Goal: Task Accomplishment & Management: Use online tool/utility

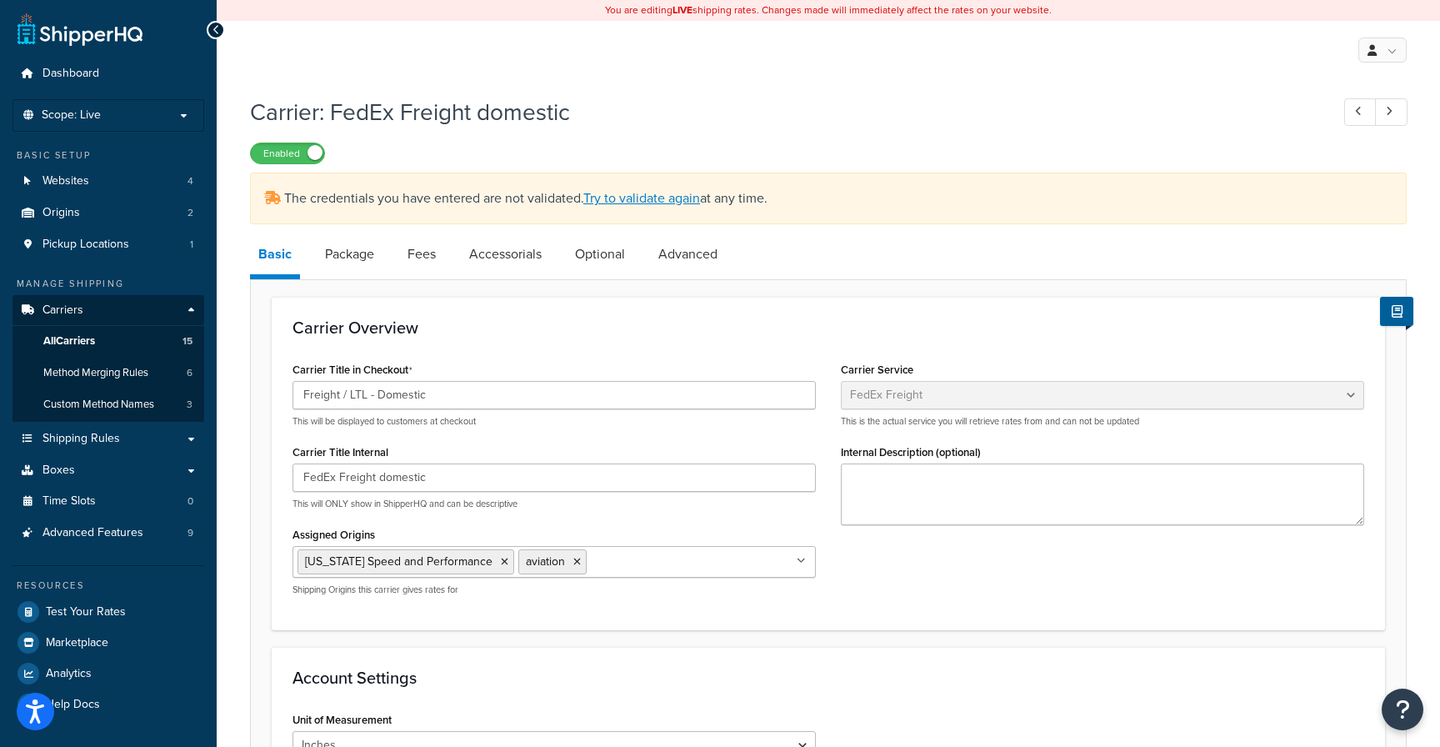
select select "fedExFreight"
click at [65, 75] on span "Dashboard" at bounding box center [70, 74] width 57 height 14
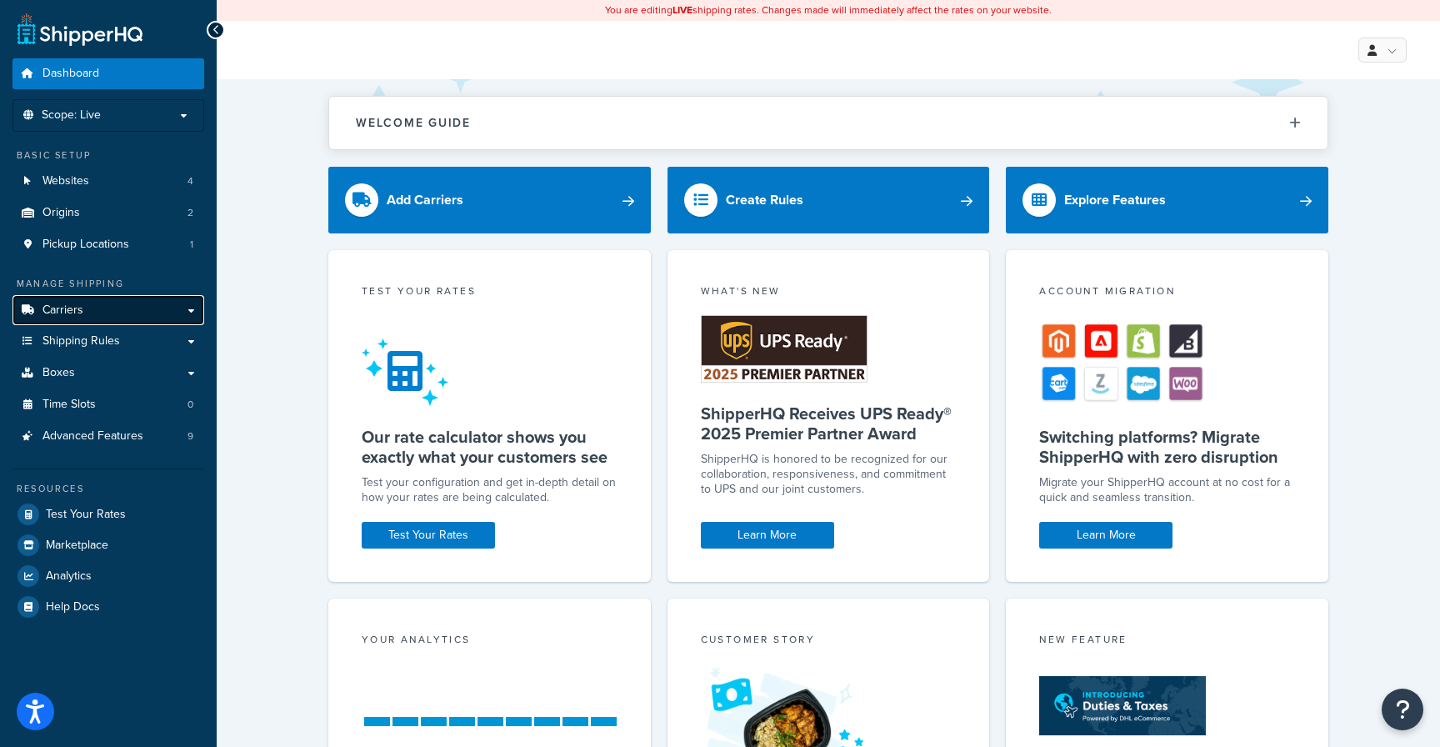
click at [82, 304] on link "Carriers" at bounding box center [108, 310] width 192 height 31
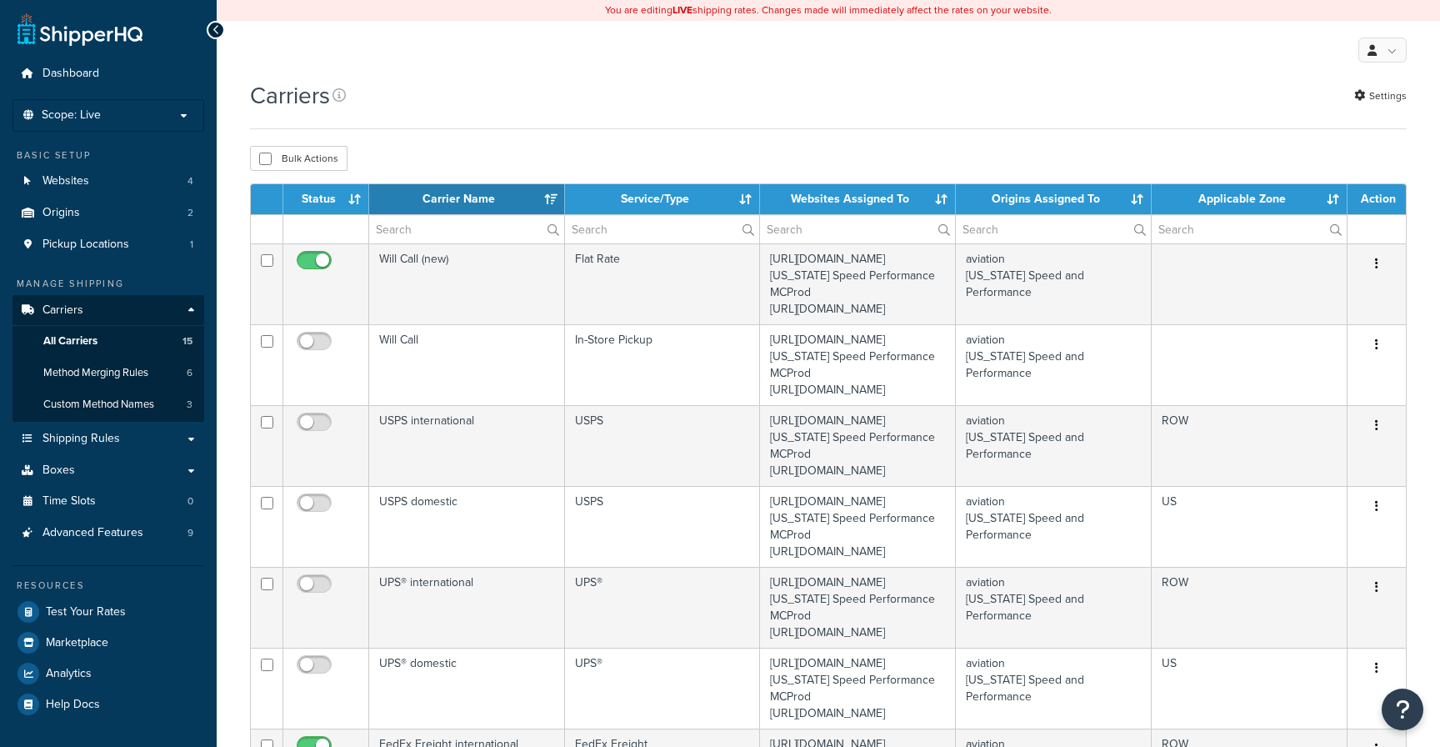
select select "15"
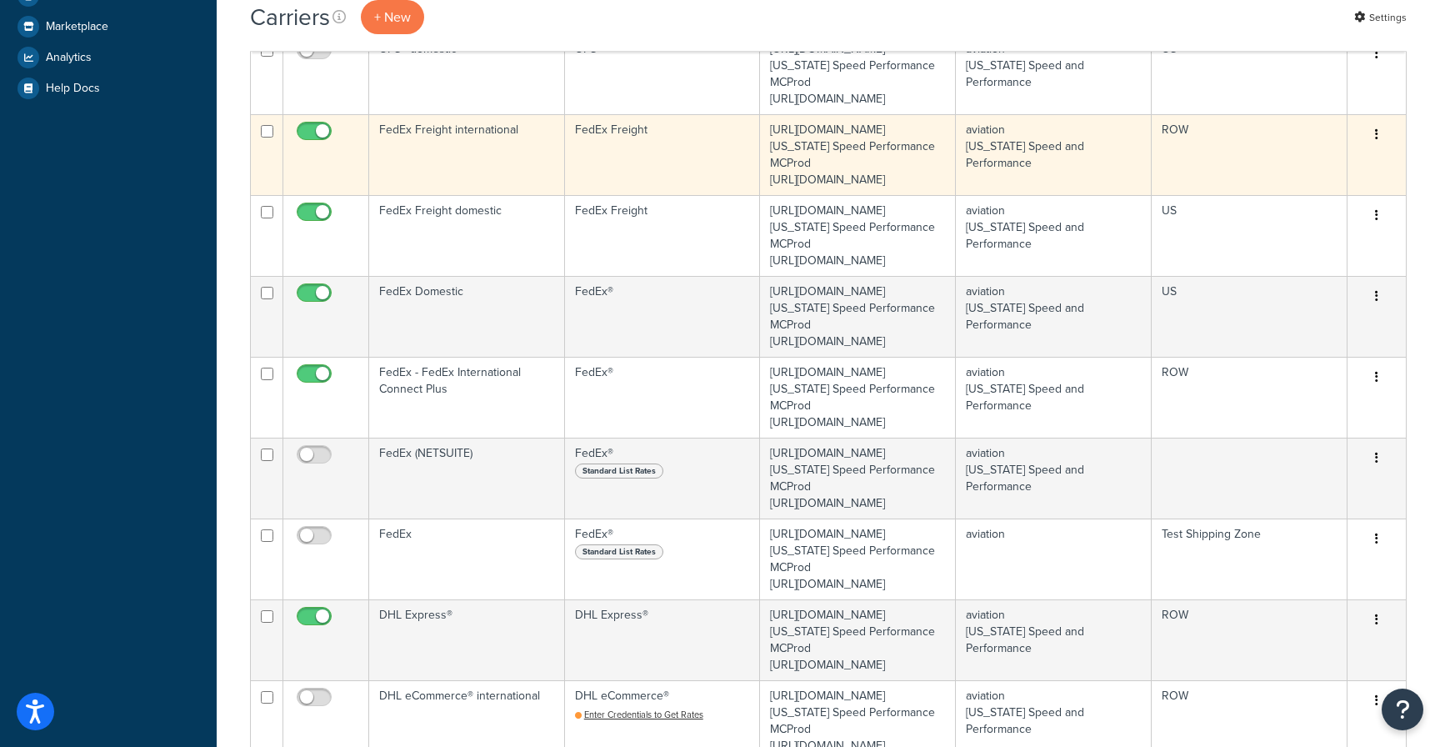
scroll to position [717, 0]
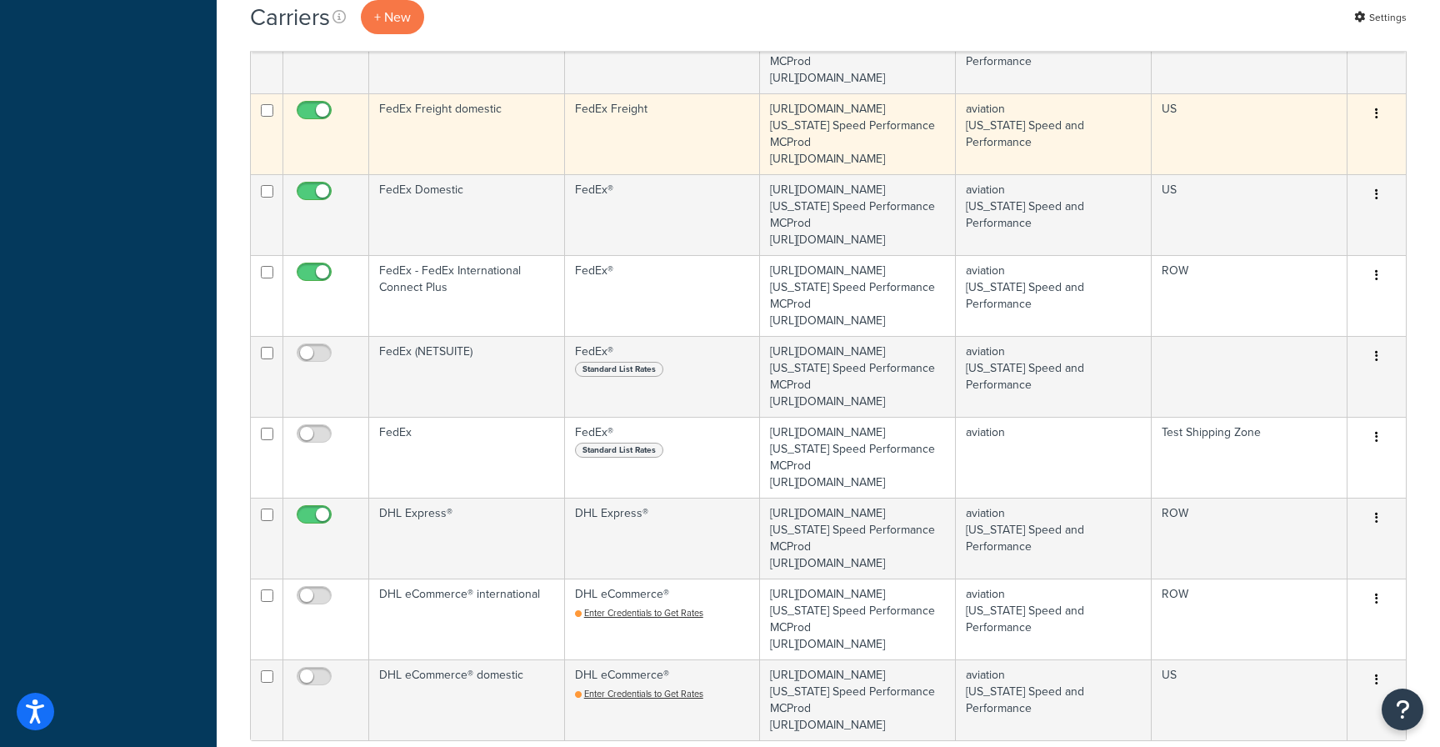
click at [1376, 119] on icon "button" at bounding box center [1376, 113] width 3 height 12
click at [1291, 375] on link "Edit" at bounding box center [1309, 381] width 132 height 34
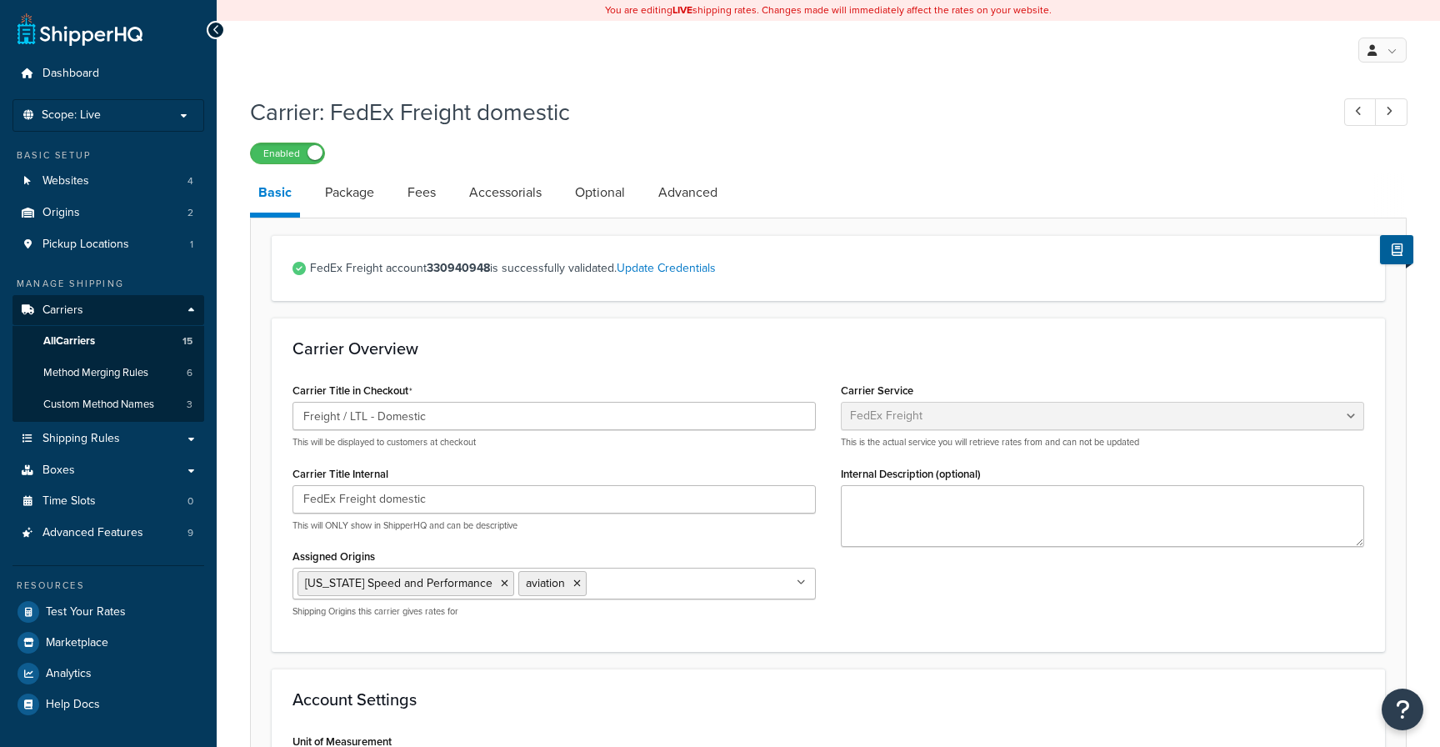
select select "fedExFreight"
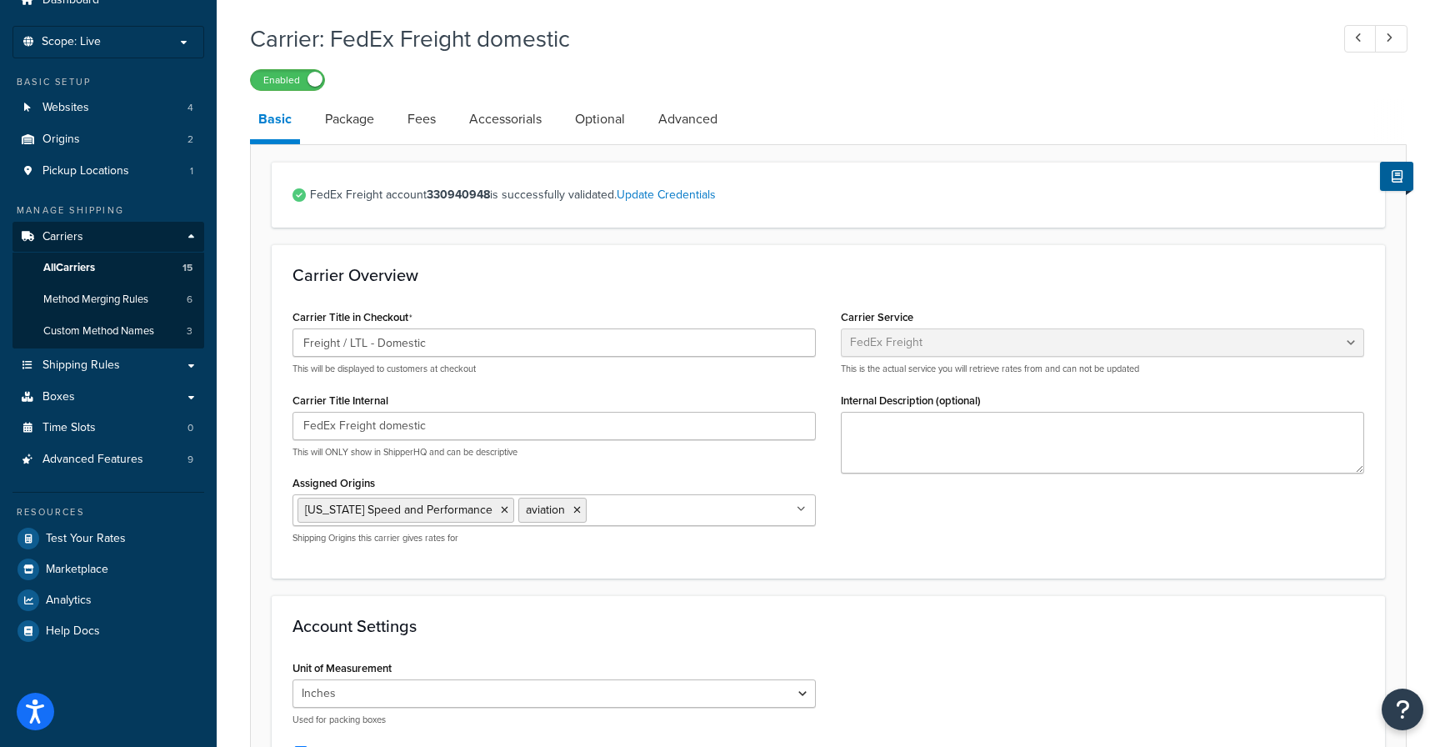
scroll to position [72, 0]
click at [692, 120] on link "Advanced" at bounding box center [688, 120] width 76 height 40
select select "false"
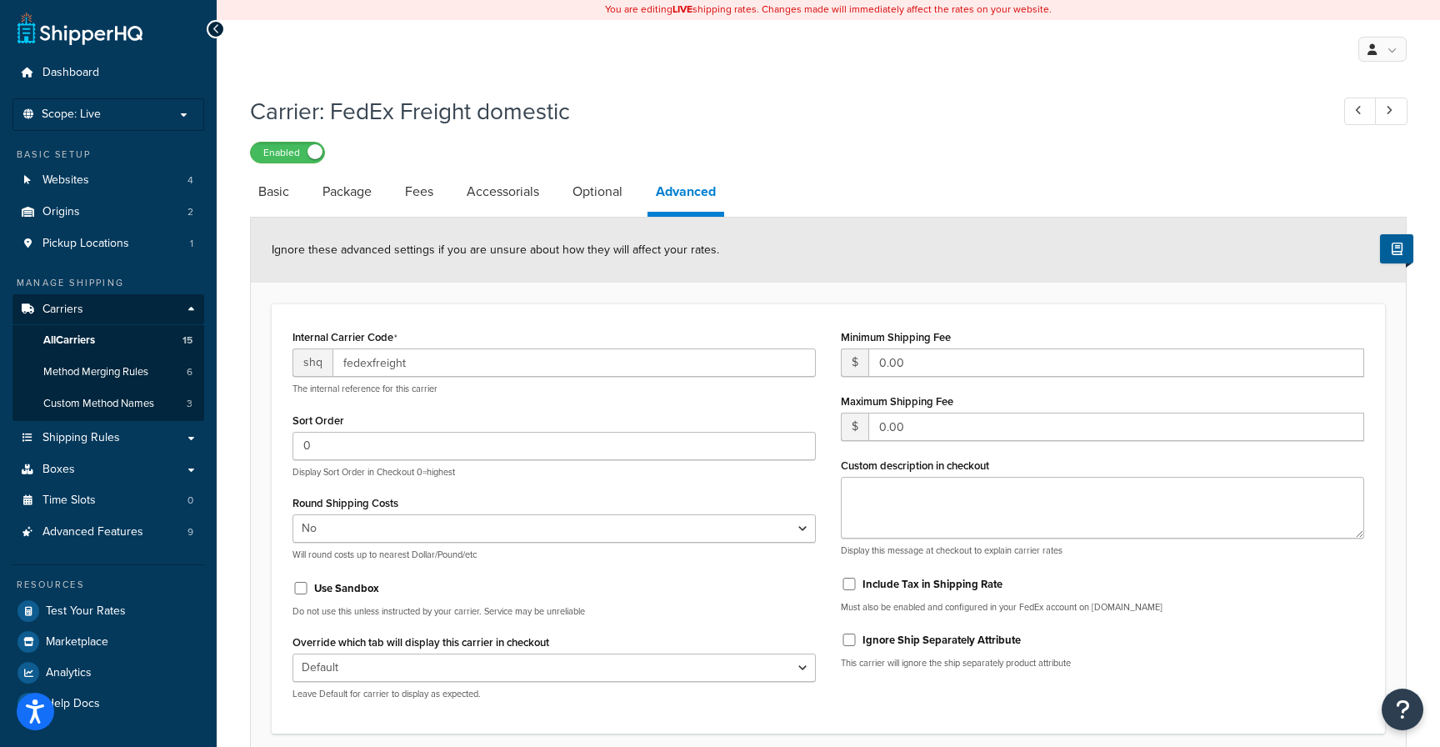
scroll to position [2, 0]
click at [597, 191] on link "Optional" at bounding box center [597, 190] width 67 height 40
select select "55"
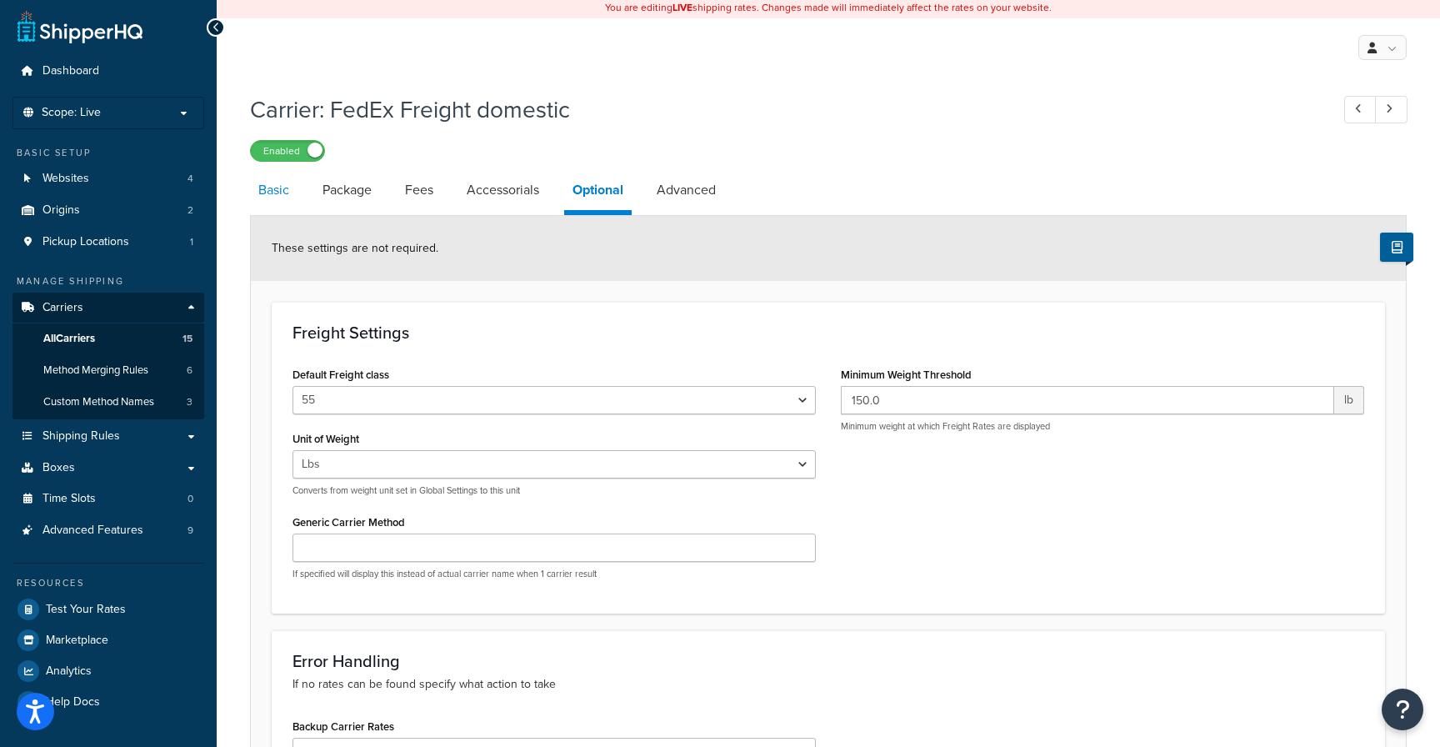
click at [277, 189] on link "Basic" at bounding box center [273, 190] width 47 height 40
select select "fedExFreight"
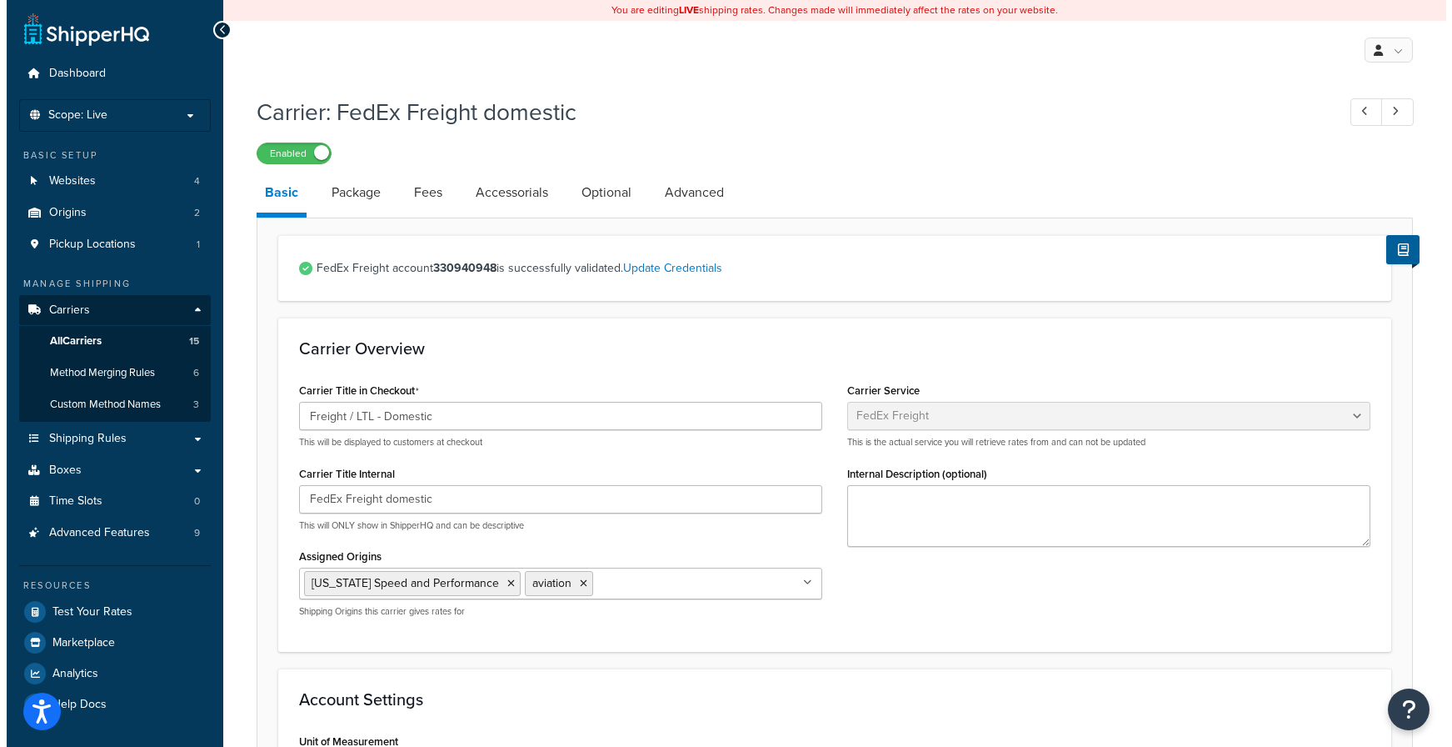
scroll to position [1, 0]
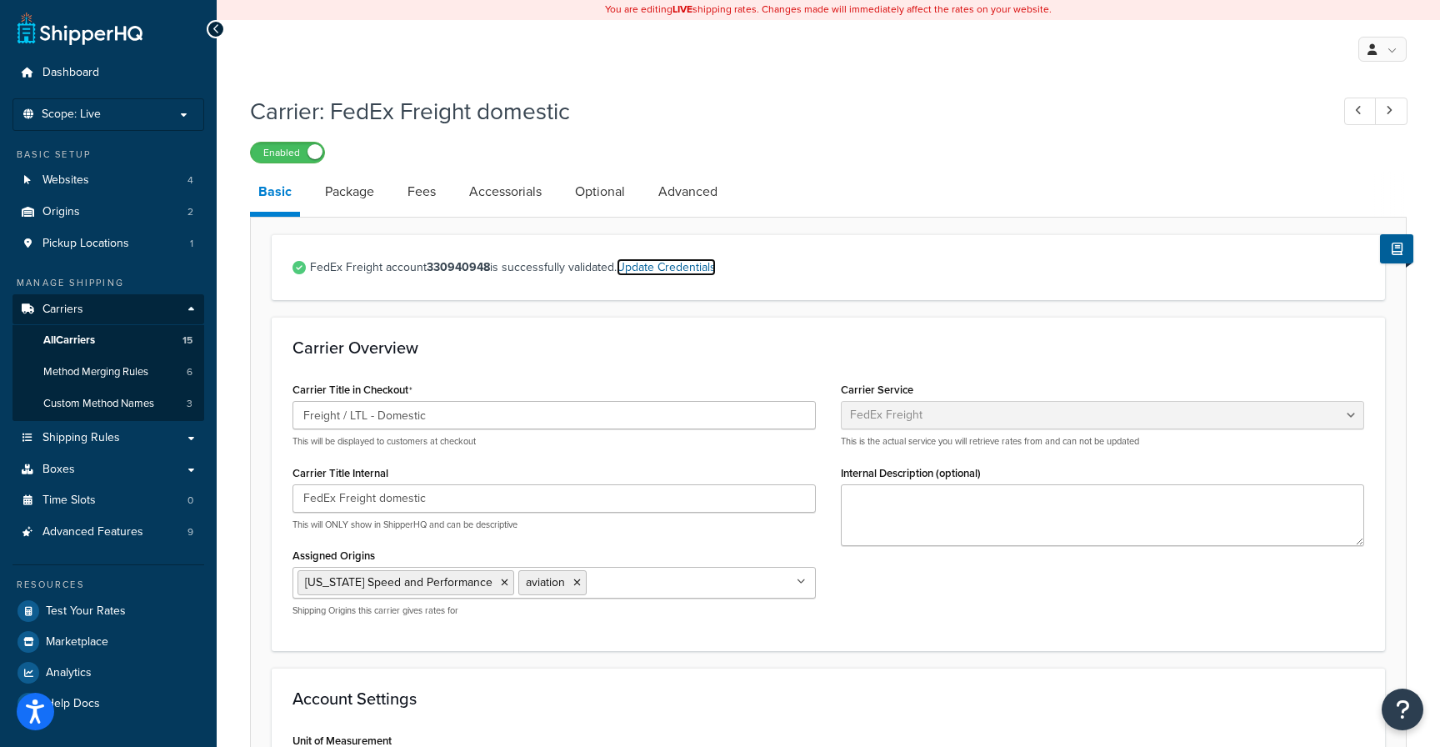
click at [684, 274] on link "Update Credentials" at bounding box center [666, 266] width 99 height 17
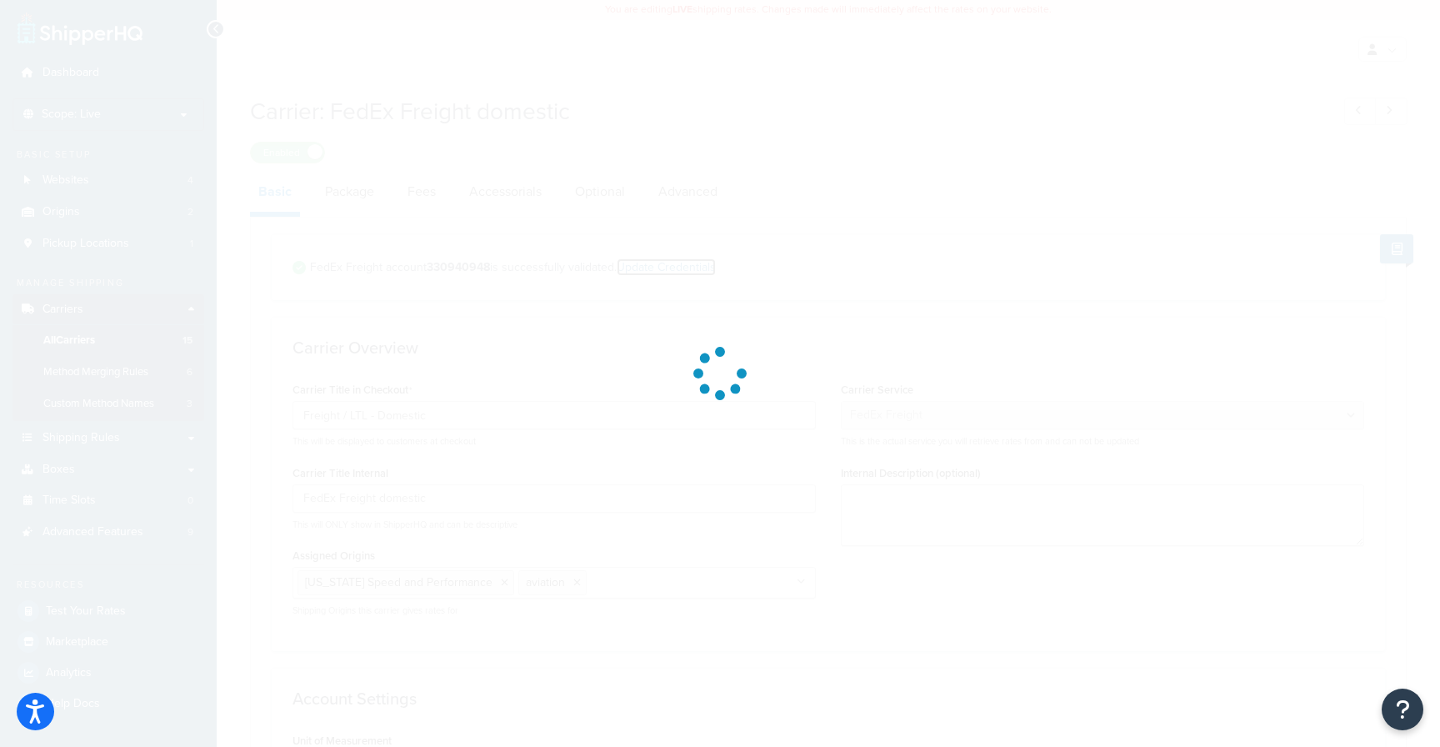
select select "THIRD_PARTY"
select select "SKID"
select select "US"
select select "TX"
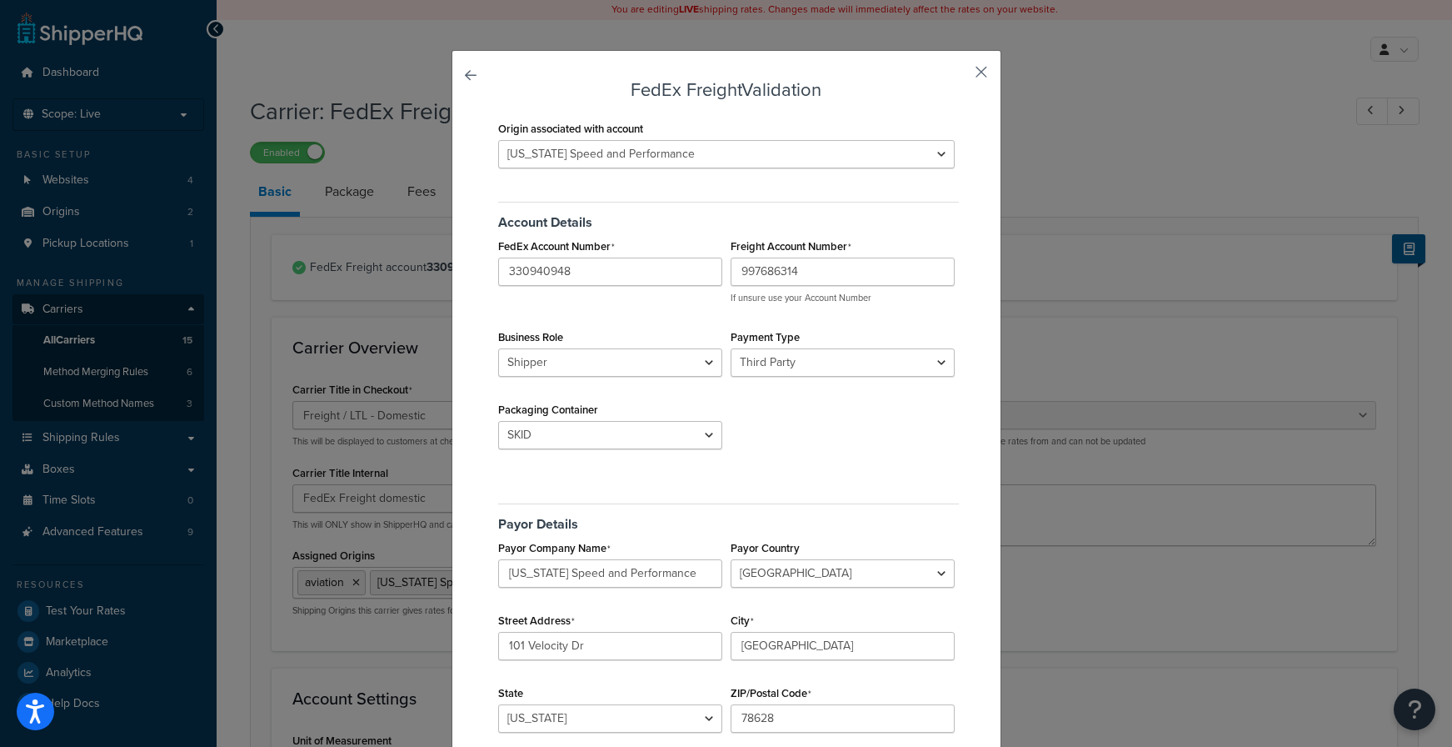
click at [959, 76] on button "button" at bounding box center [957, 78] width 4 height 4
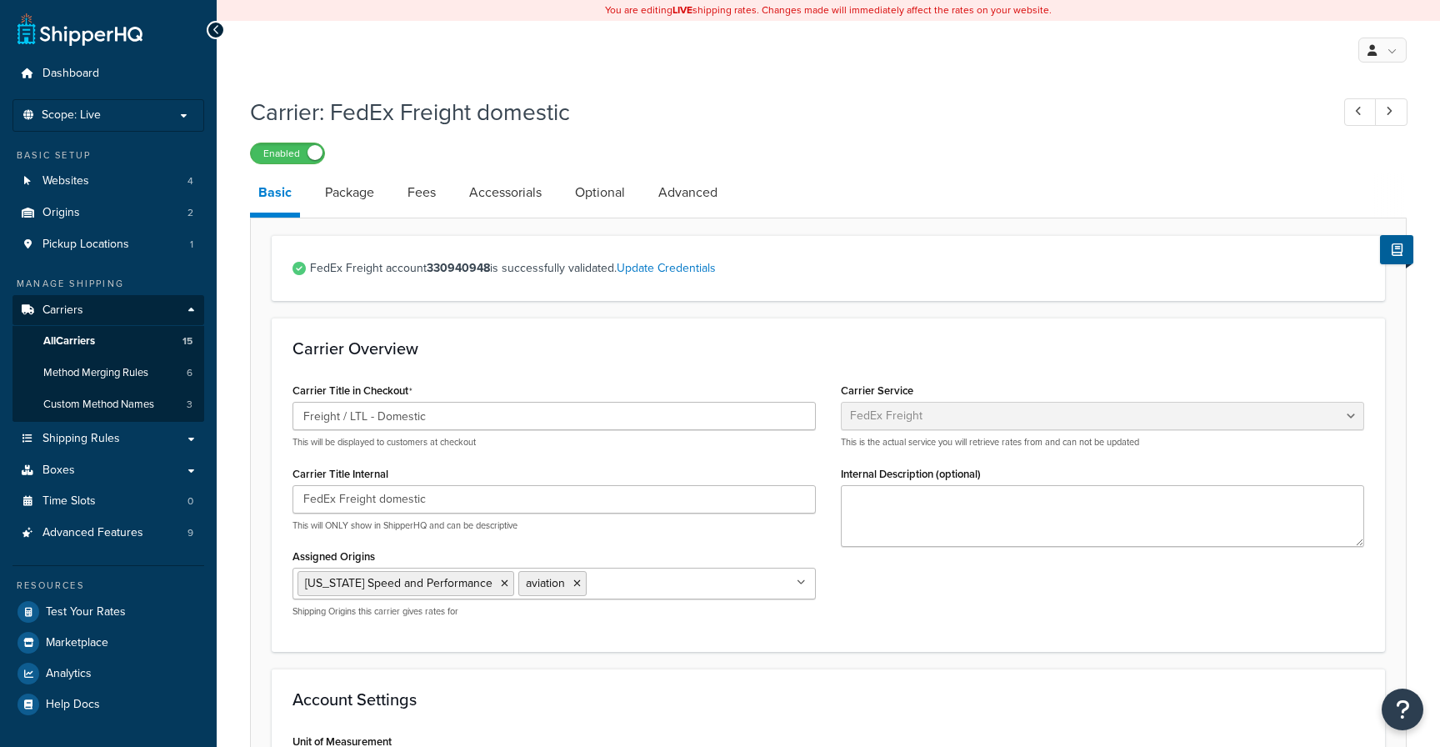
select select "fedExFreight"
click at [147, 340] on link "All Carriers 15" at bounding box center [108, 341] width 192 height 31
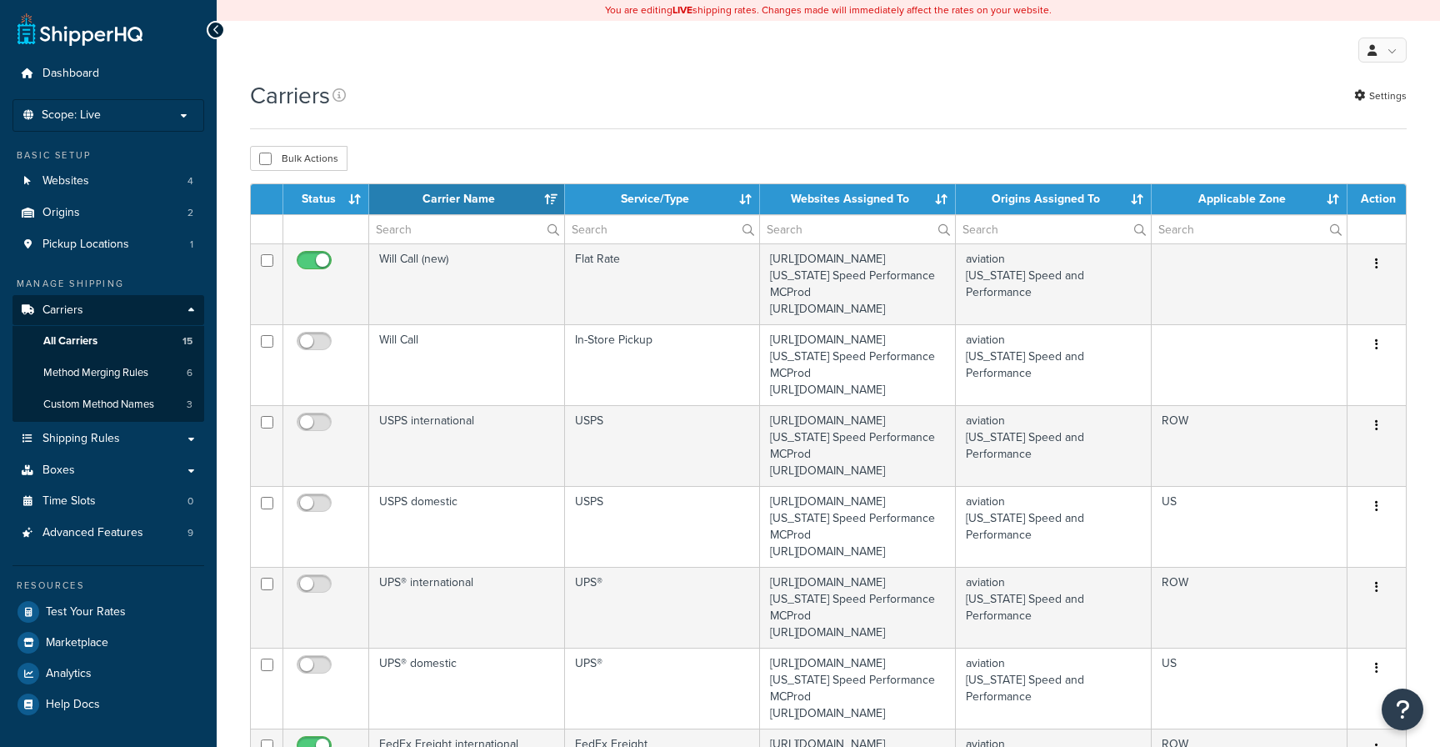
select select "15"
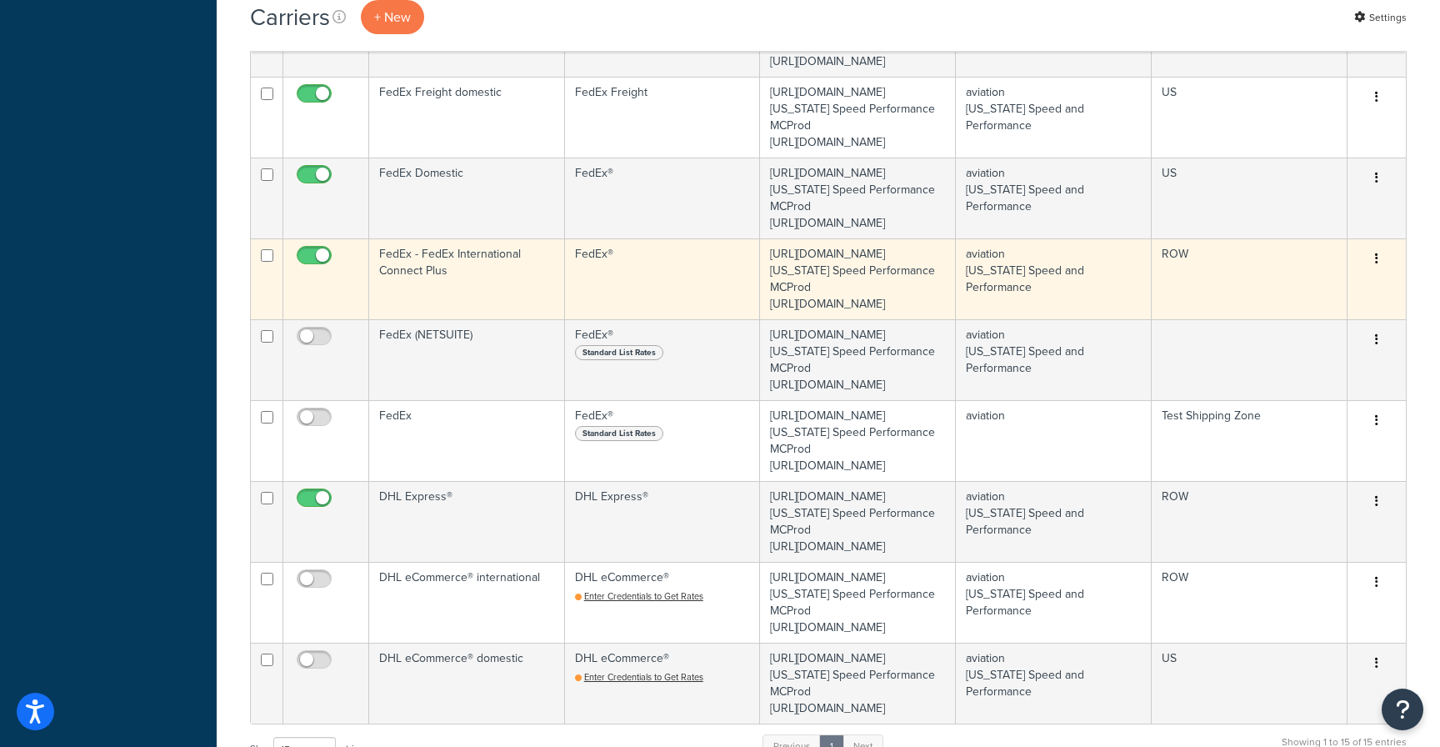
scroll to position [732, 0]
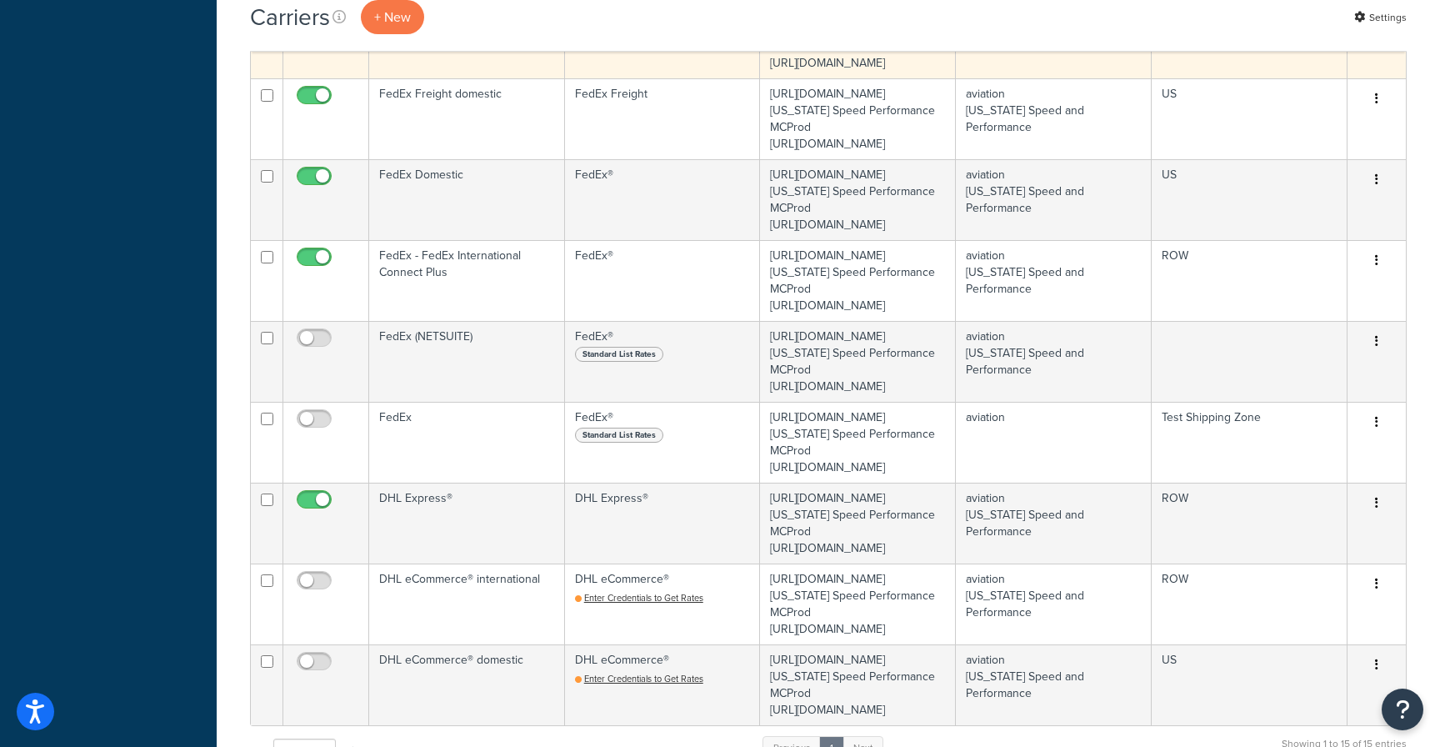
click at [1373, 32] on button "button" at bounding box center [1376, 18] width 23 height 27
click at [1282, 248] on link "Edit" at bounding box center [1309, 252] width 132 height 34
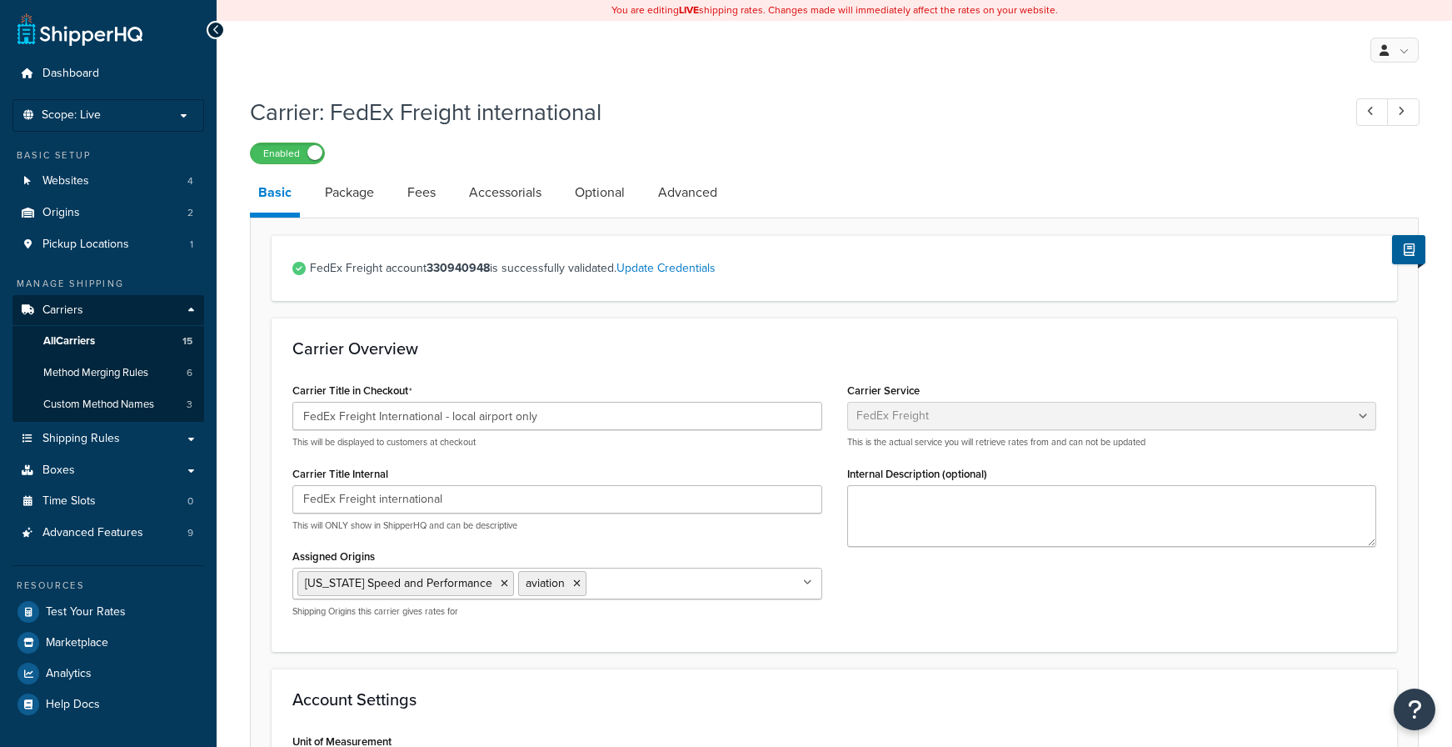
select select "fedExFreight"
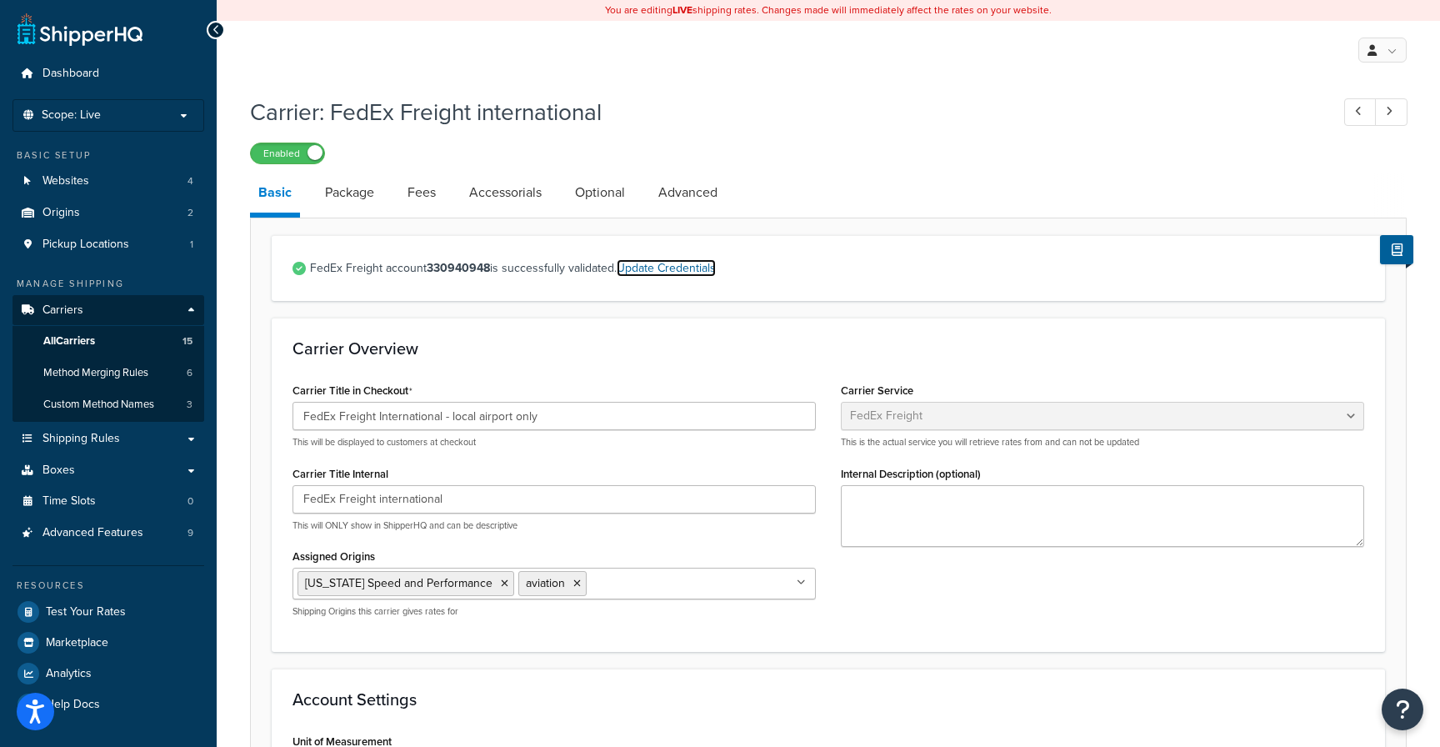
click at [702, 268] on link "Update Credentials" at bounding box center [666, 267] width 99 height 17
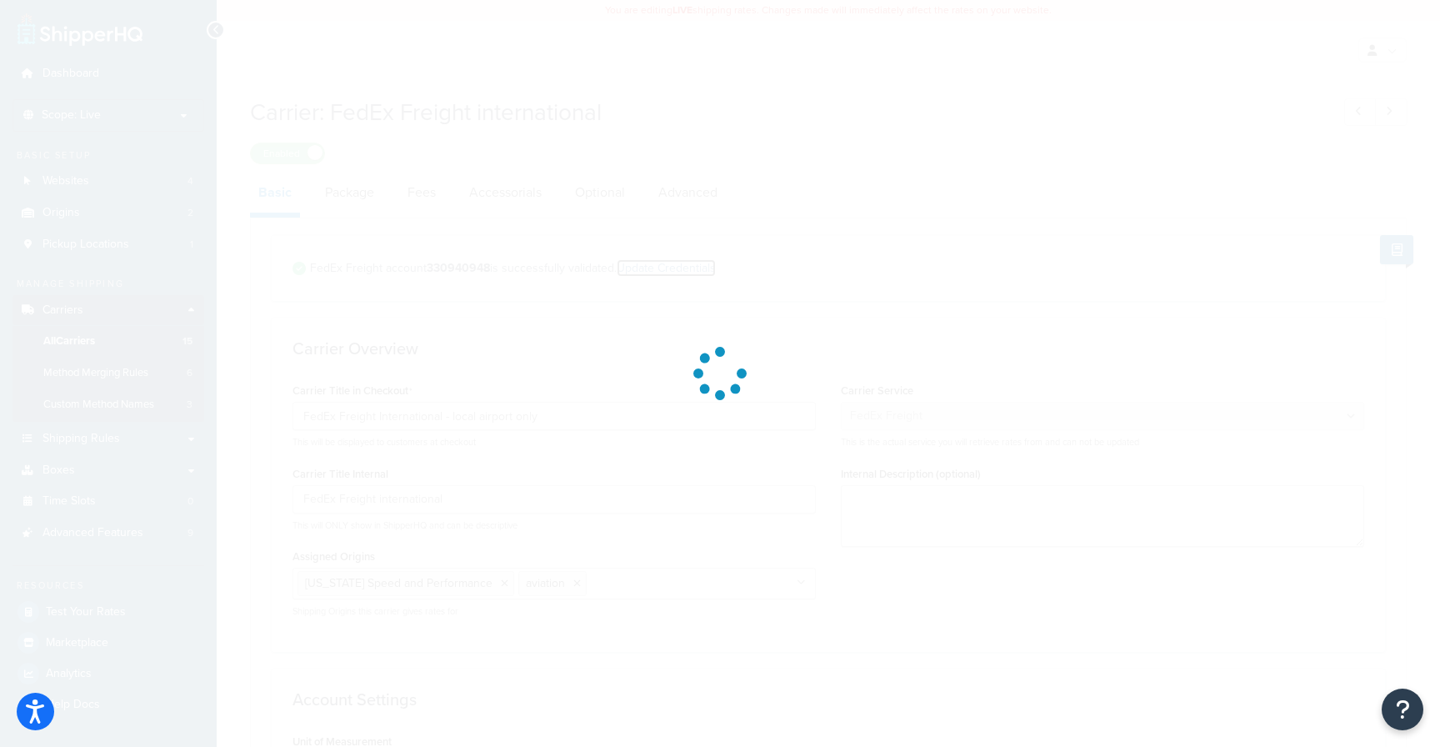
select select "SKID"
select select "US"
select select "[GEOGRAPHIC_DATA]"
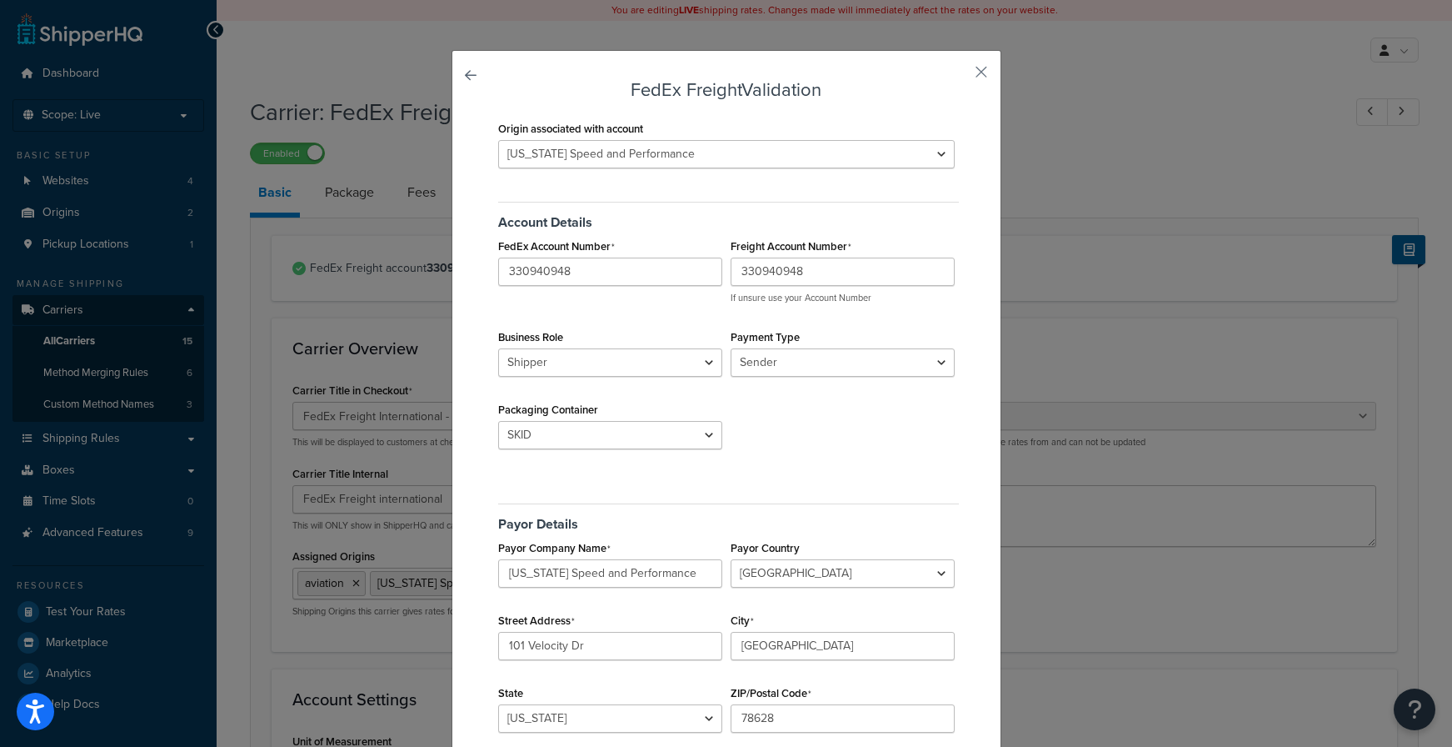
click at [1257, 168] on div "FedEx Freight Validation Origin associated with account aviation Texas Speed an…" at bounding box center [726, 373] width 1452 height 747
click at [959, 76] on button "button" at bounding box center [957, 78] width 4 height 4
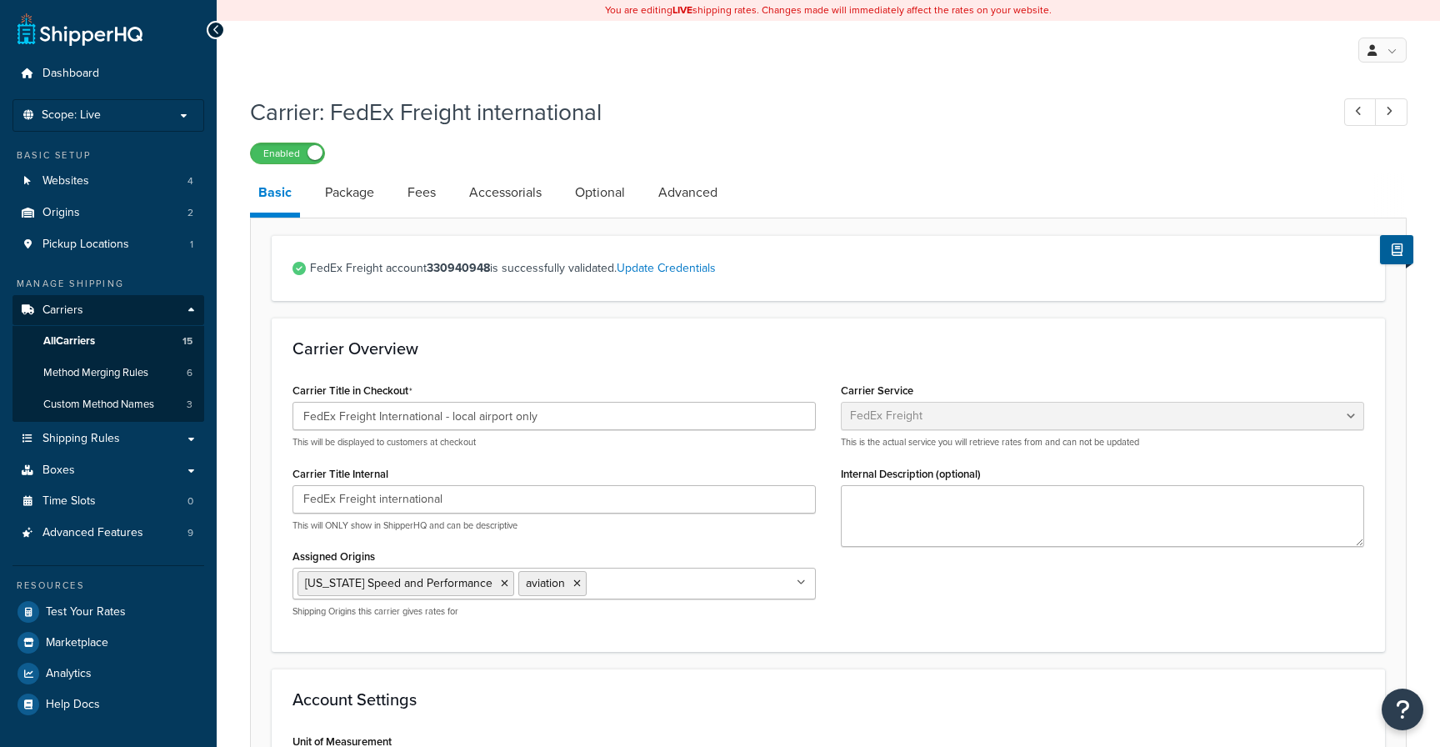
select select "fedExFreight"
click at [98, 619] on span "Test Your Rates" at bounding box center [86, 612] width 80 height 14
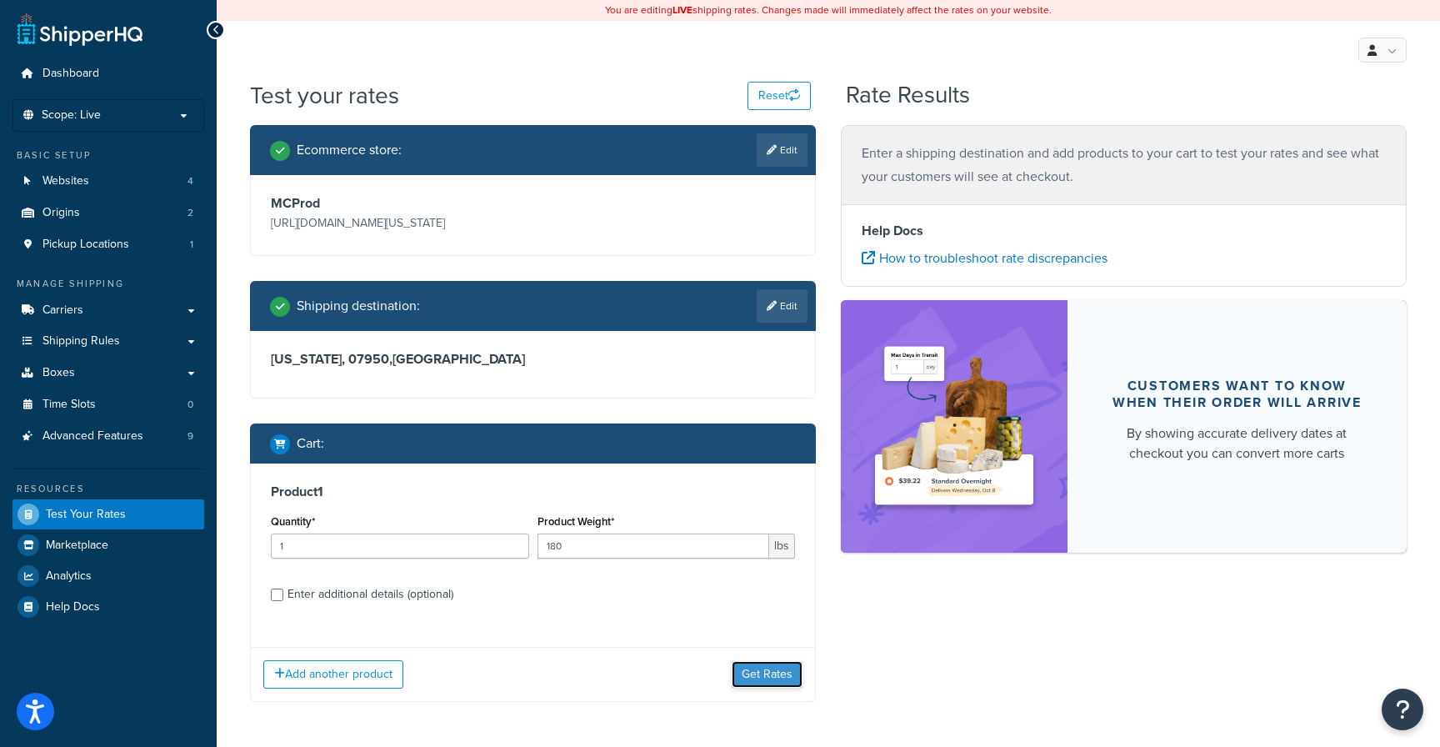
click at [764, 669] on button "Get Rates" at bounding box center [767, 674] width 71 height 27
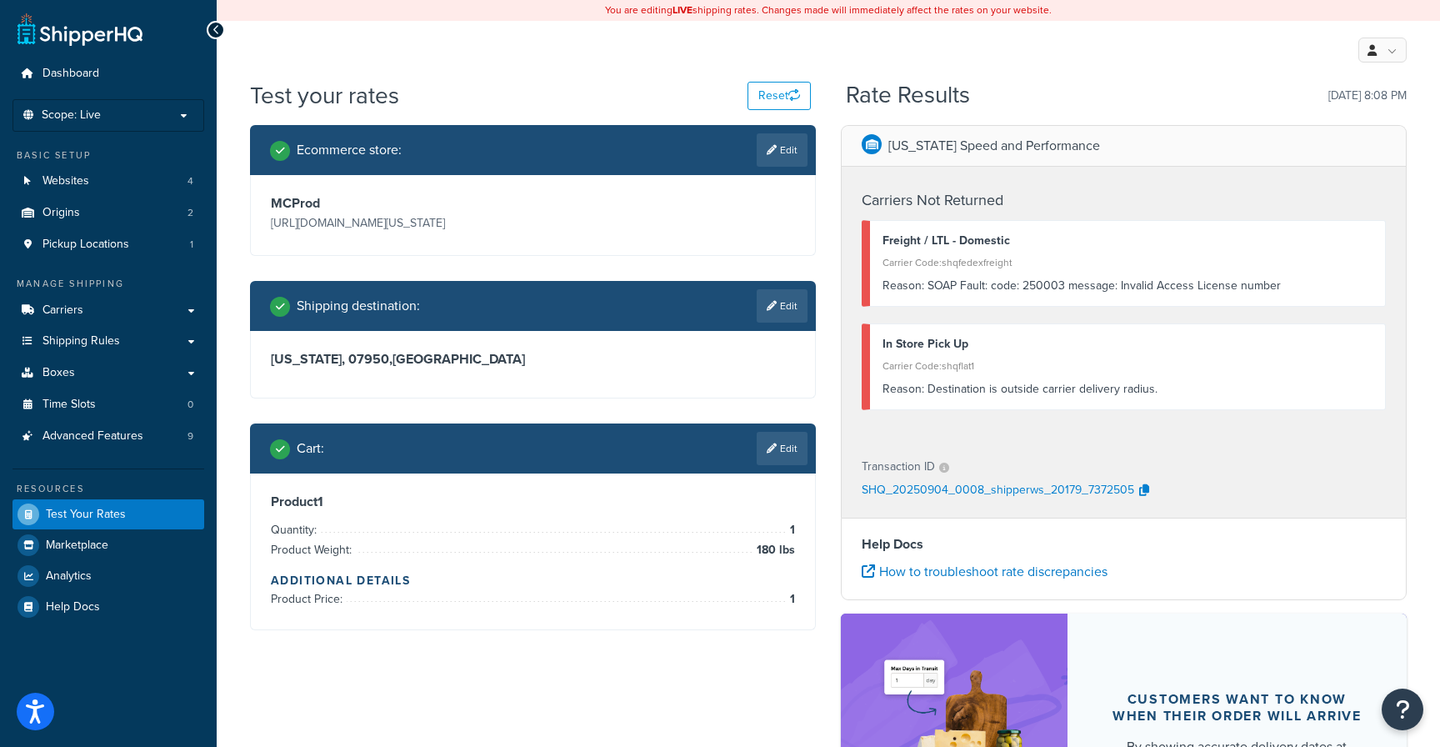
click at [1347, 562] on li "How to troubleshoot rate discrepancies" at bounding box center [1124, 571] width 524 height 23
click at [777, 93] on button "Reset" at bounding box center [778, 96] width 63 height 28
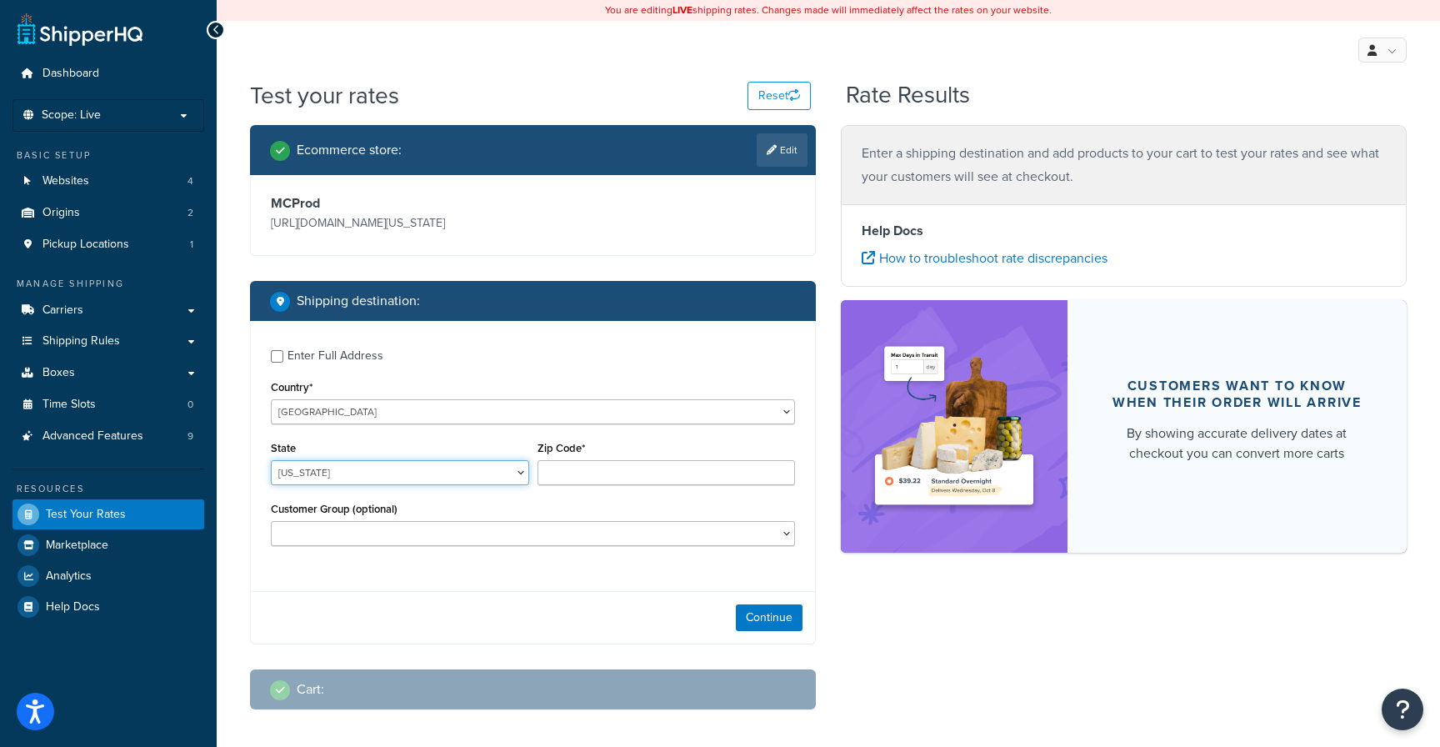
click at [472, 473] on select "[US_STATE] [US_STATE] [US_STATE] [US_STATE] [US_STATE] Armed Forces Americas Ar…" at bounding box center [400, 472] width 258 height 25
select select "IL"
click at [271, 461] on select "[US_STATE] [US_STATE] [US_STATE] [US_STATE] [US_STATE] Armed Forces Americas Ar…" at bounding box center [400, 472] width 258 height 25
click at [597, 472] on input "Zip Code*" at bounding box center [666, 472] width 258 height 25
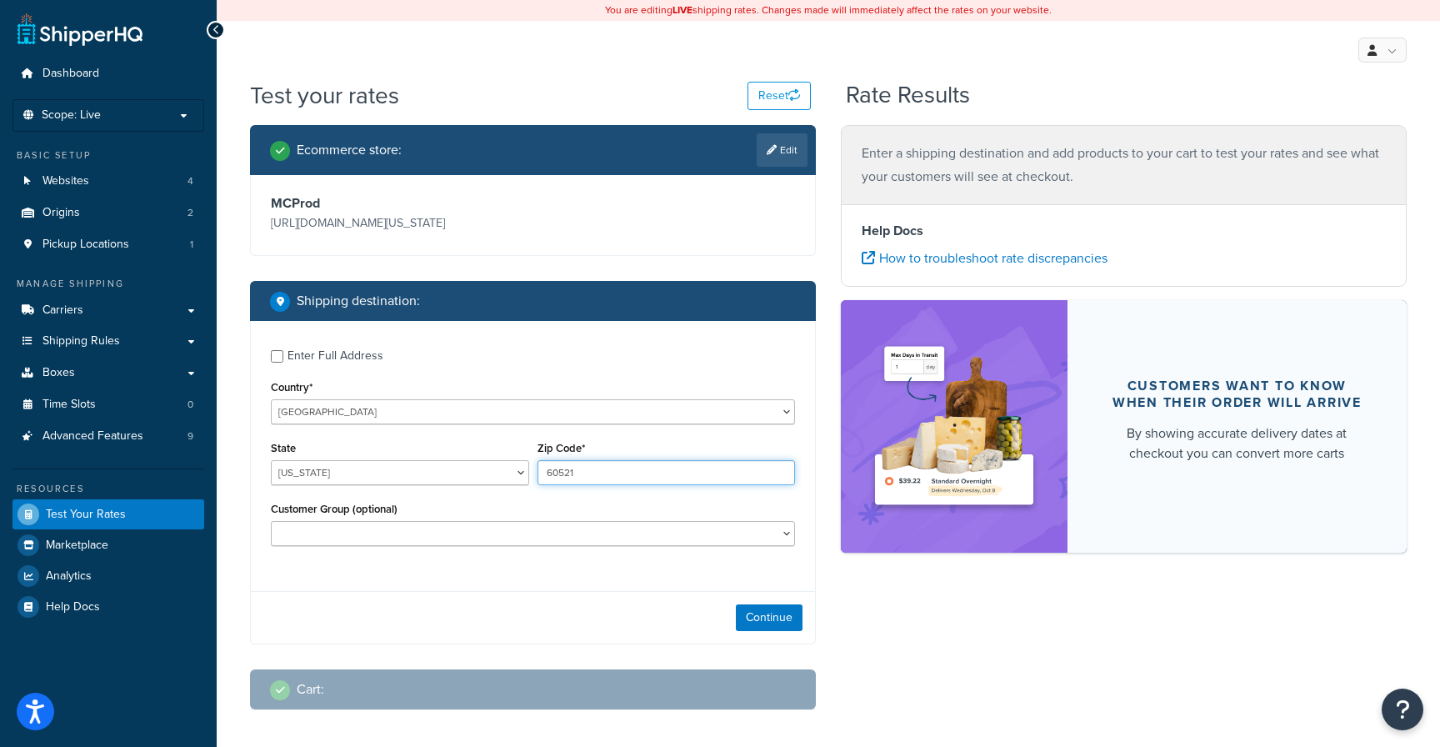
type input "60521"
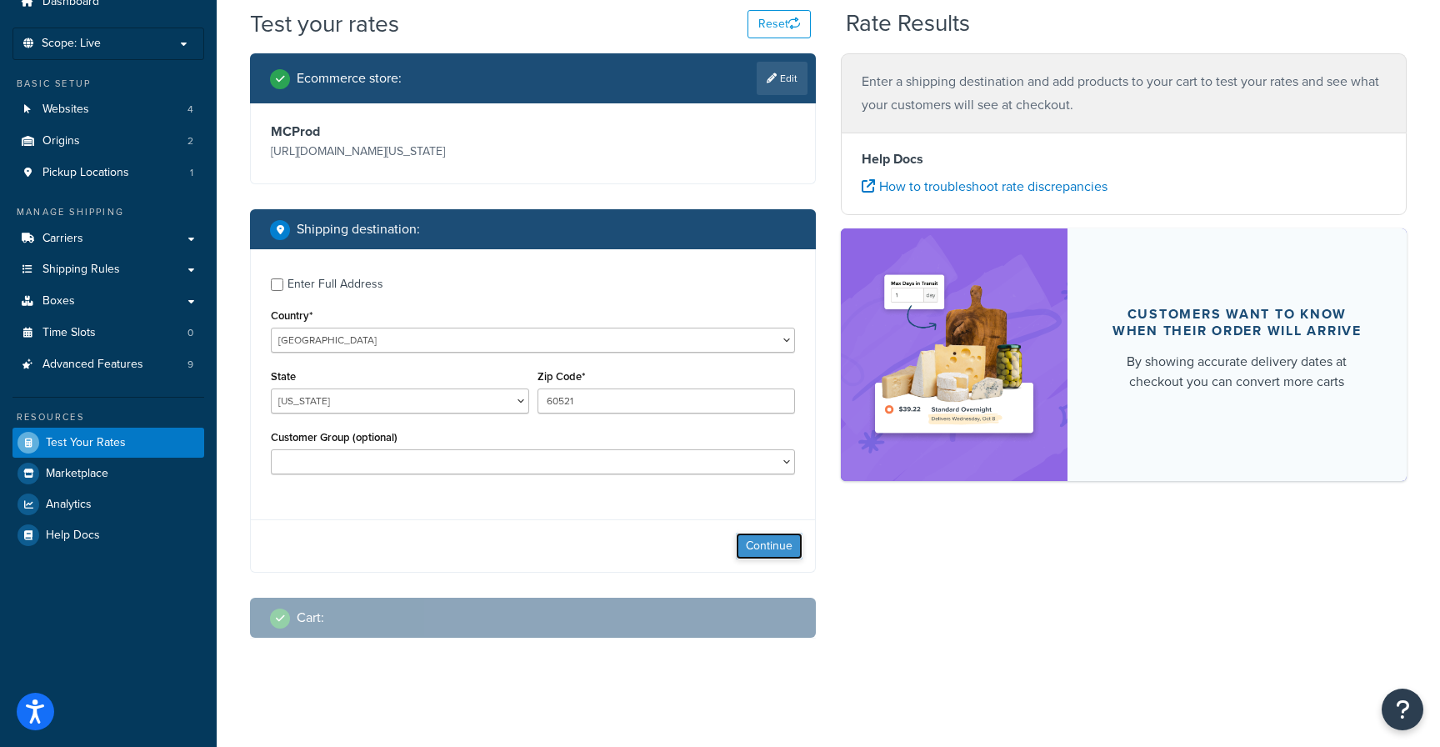
click at [756, 543] on button "Continue" at bounding box center [769, 545] width 67 height 27
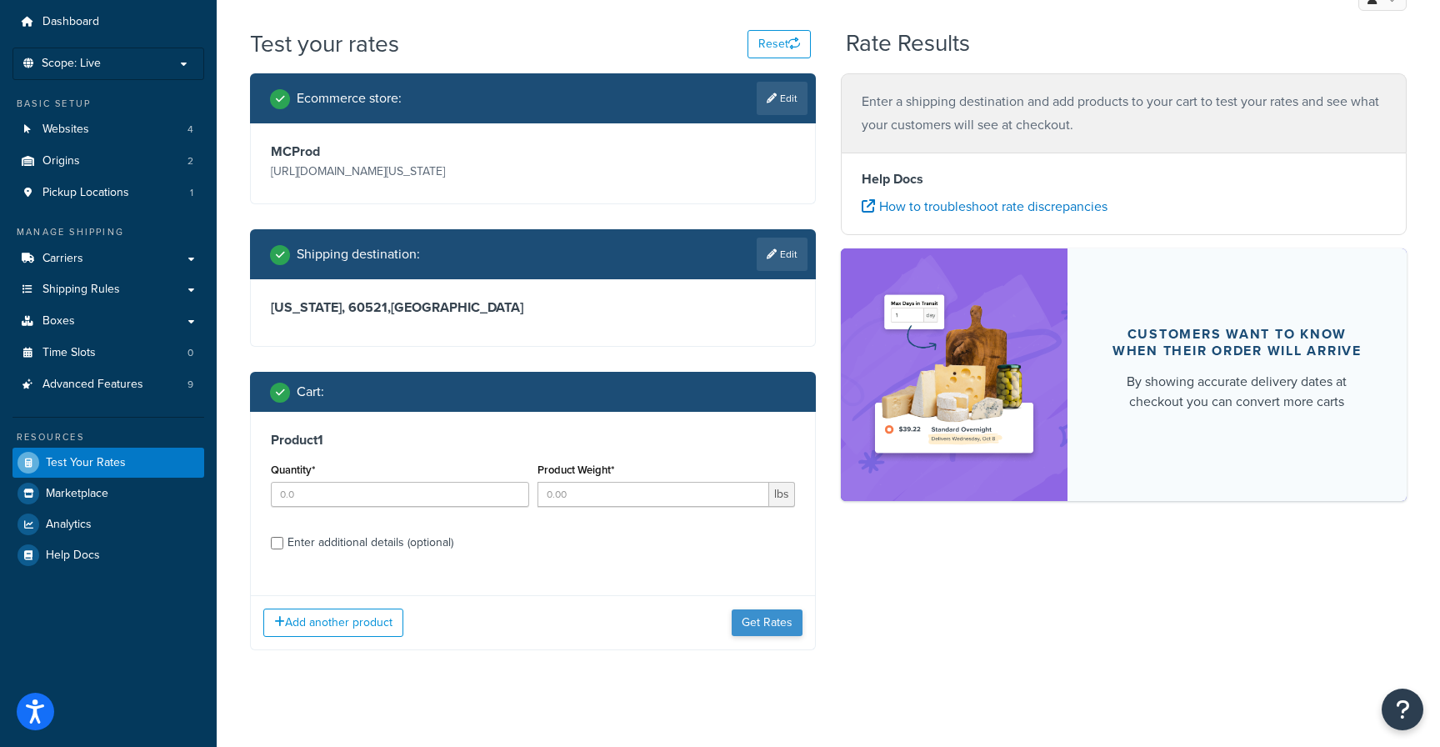
scroll to position [64, 0]
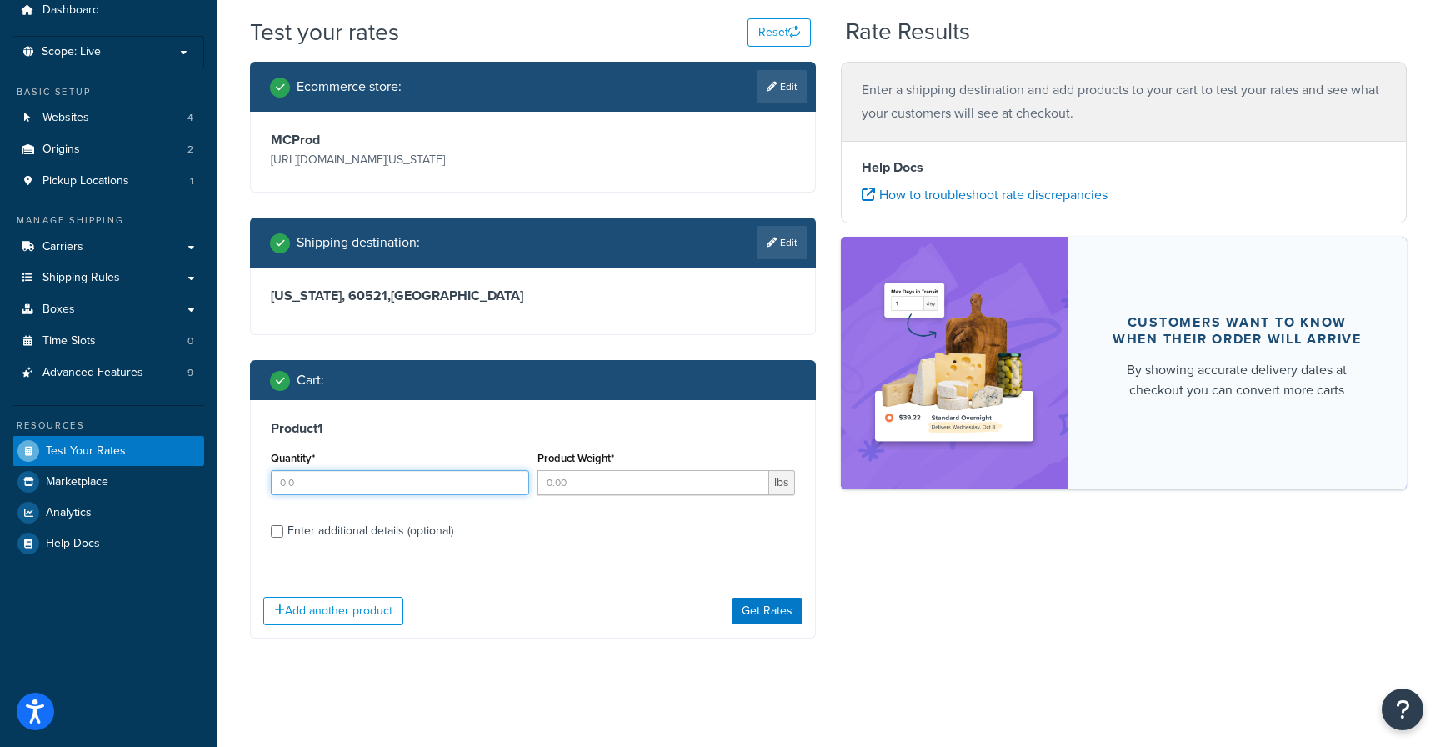
click at [451, 485] on input "Quantity*" at bounding box center [400, 482] width 258 height 25
type input "1"
type input "700"
click at [774, 614] on button "Get Rates" at bounding box center [767, 610] width 71 height 27
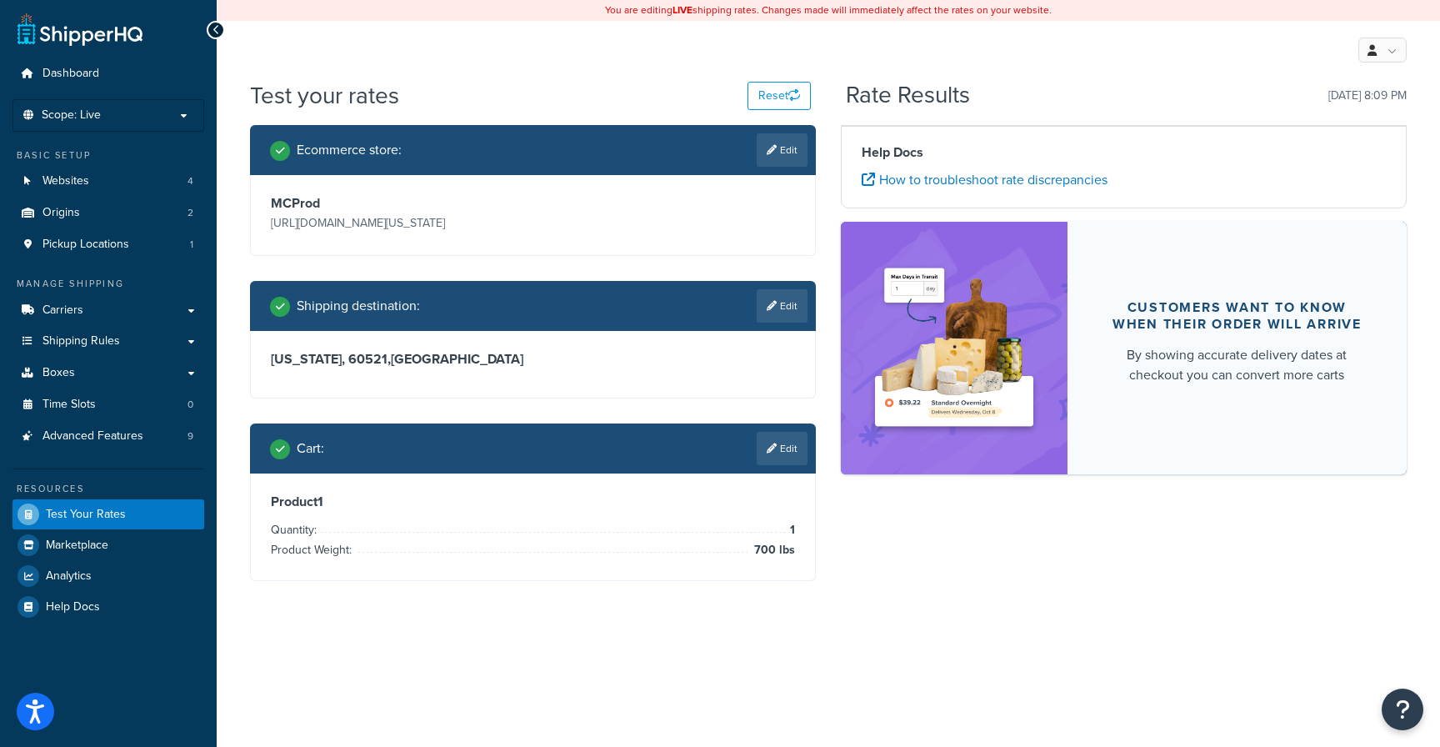
scroll to position [0, 0]
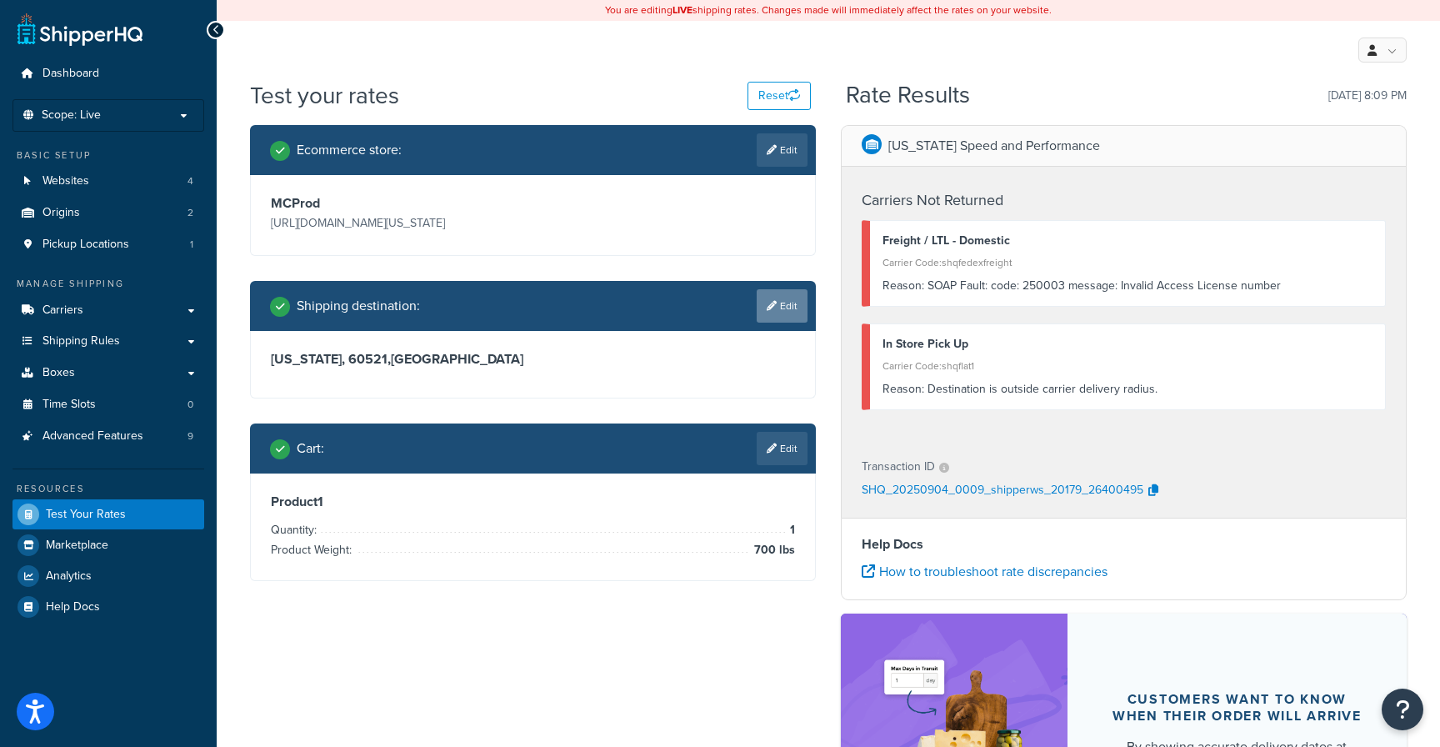
click at [778, 303] on link "Edit" at bounding box center [782, 305] width 51 height 33
select select "IL"
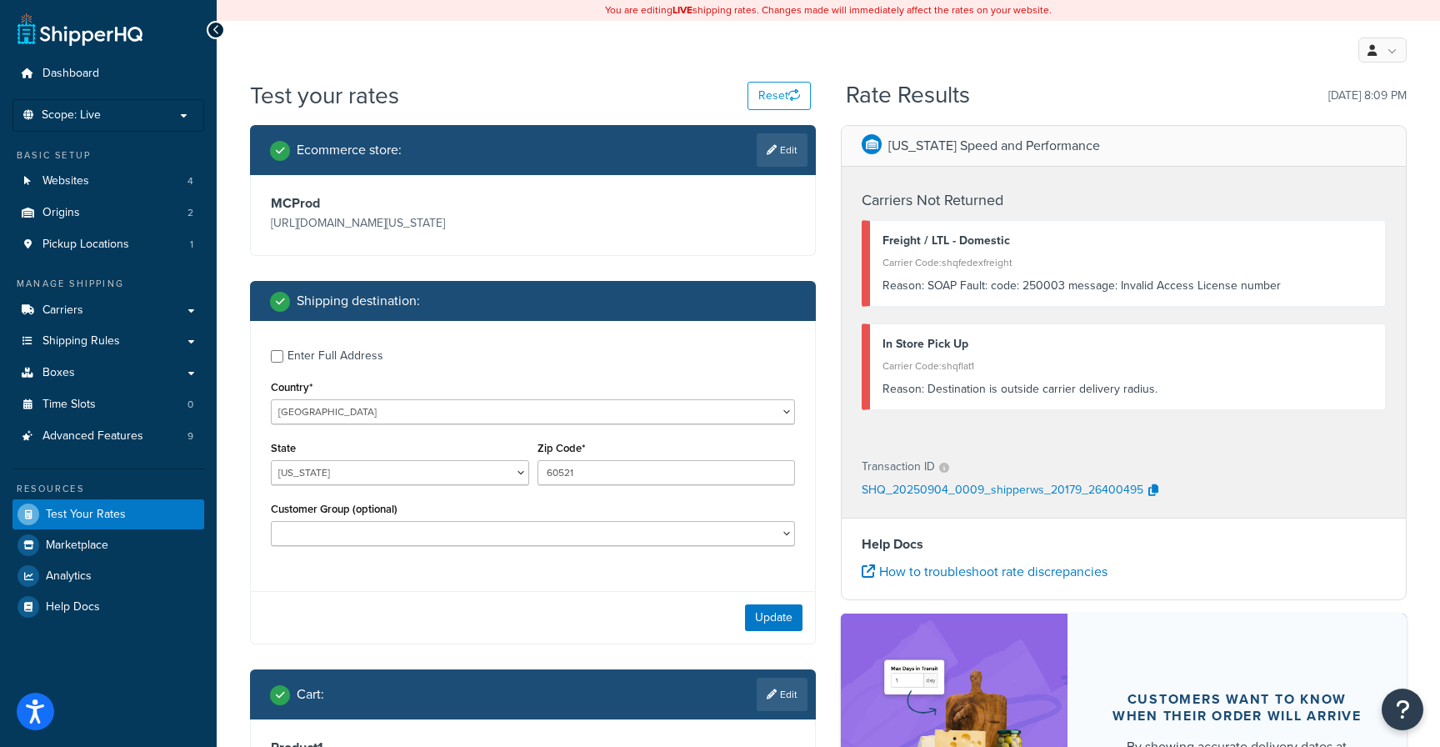
click at [323, 362] on div "Enter Full Address" at bounding box center [335, 355] width 96 height 23
click at [283, 362] on input "Enter Full Address" at bounding box center [277, 356] width 12 height 12
checkbox input "true"
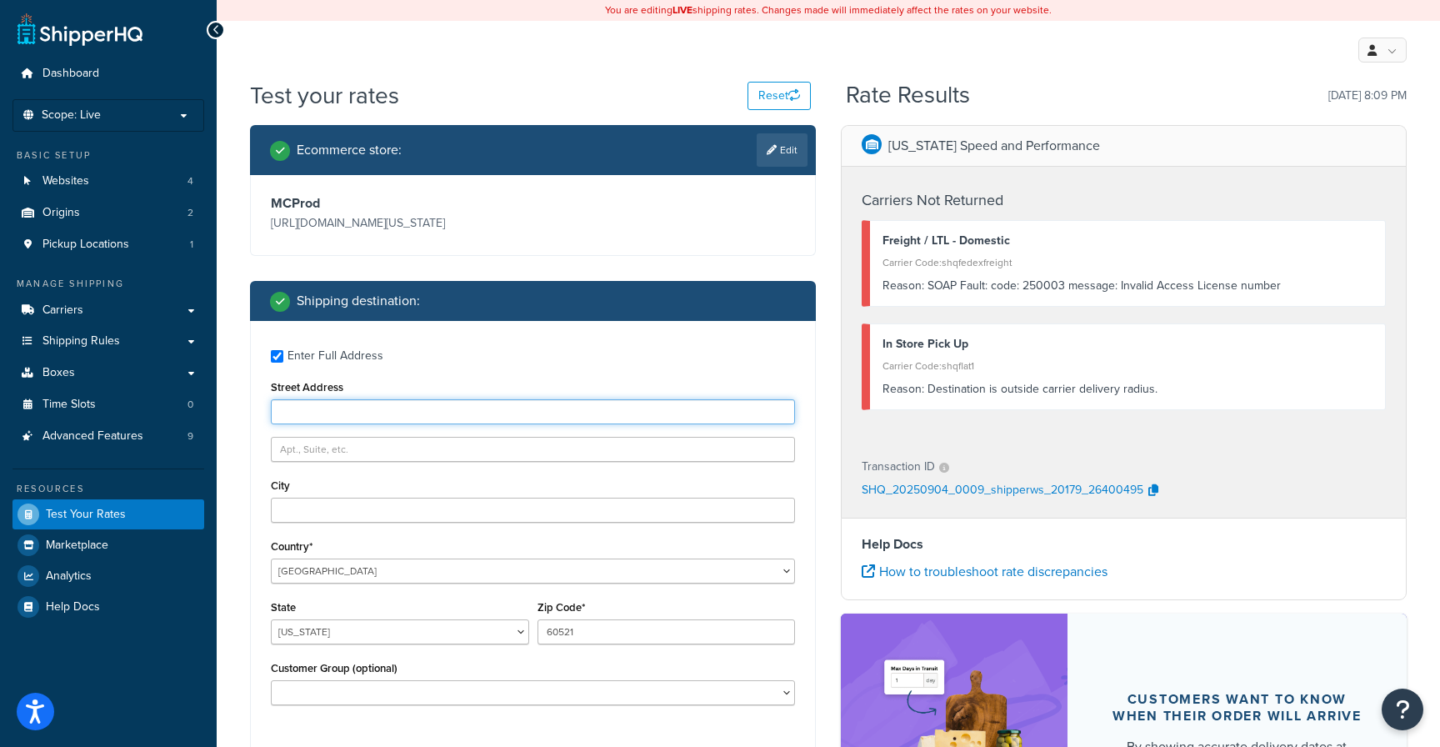
click at [370, 414] on input "Street Address" at bounding box center [533, 411] width 524 height 25
type input "[STREET_ADDRESS]"
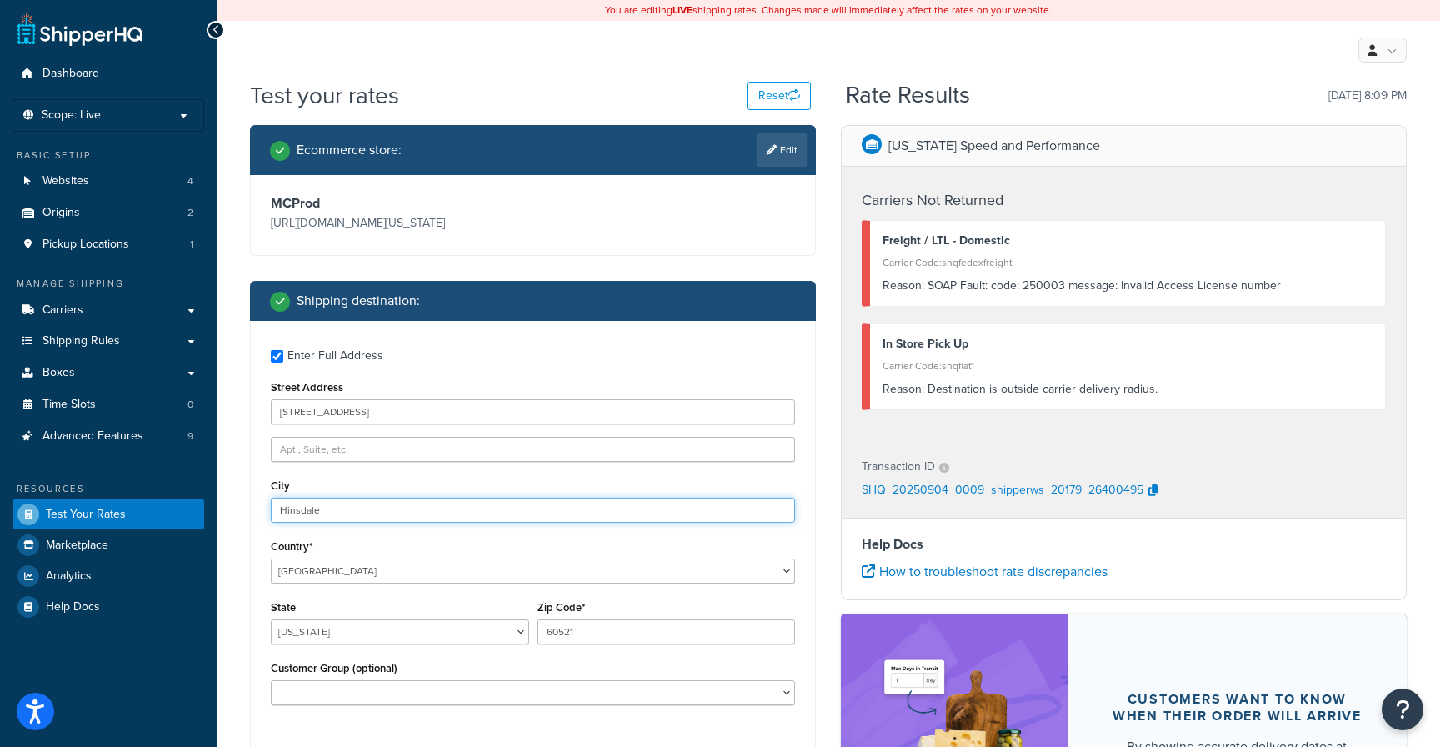
type input "Hinsdale"
click at [248, 549] on div "Ecommerce store : Edit MCProd [URL][DOMAIN_NAME][US_STATE] Shipping destination…" at bounding box center [532, 568] width 591 height 886
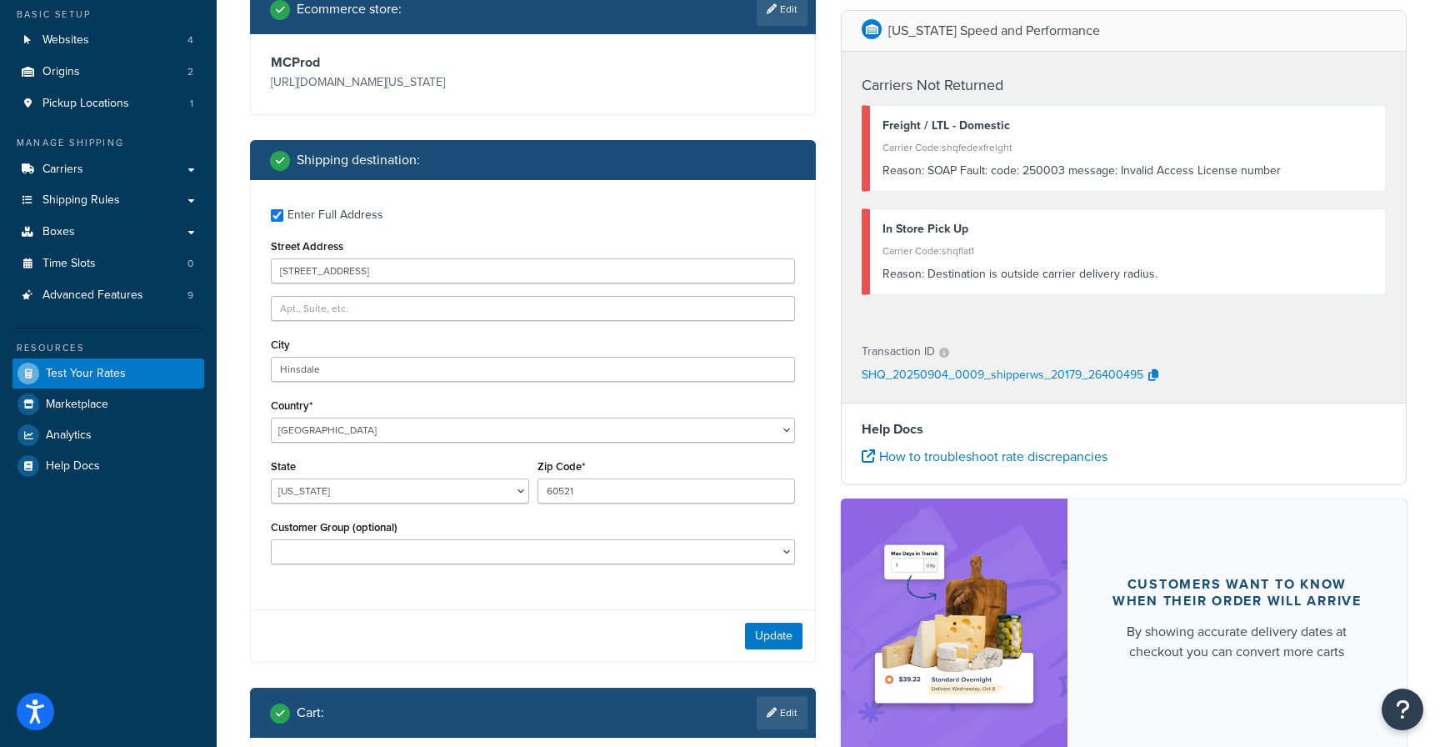
scroll to position [140, 0]
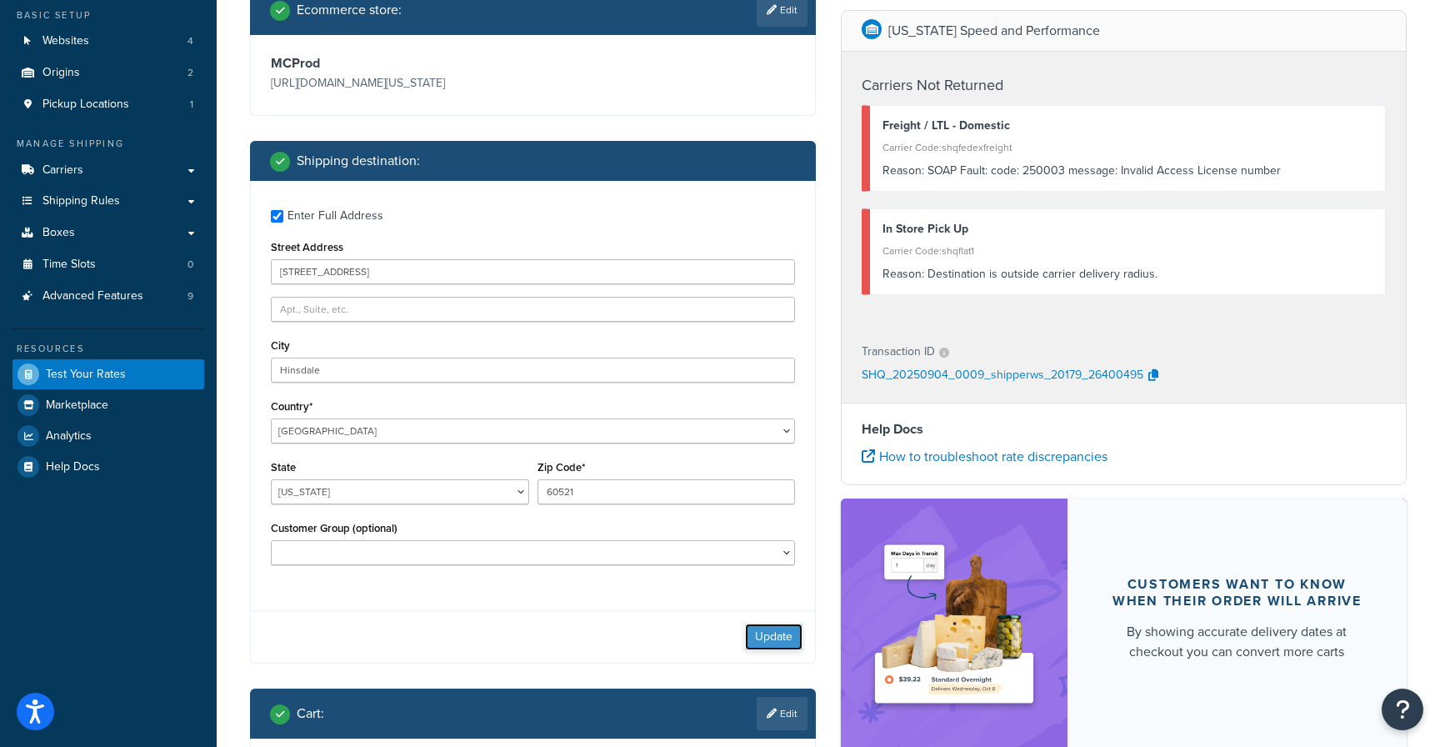
click at [770, 632] on button "Update" at bounding box center [773, 636] width 57 height 27
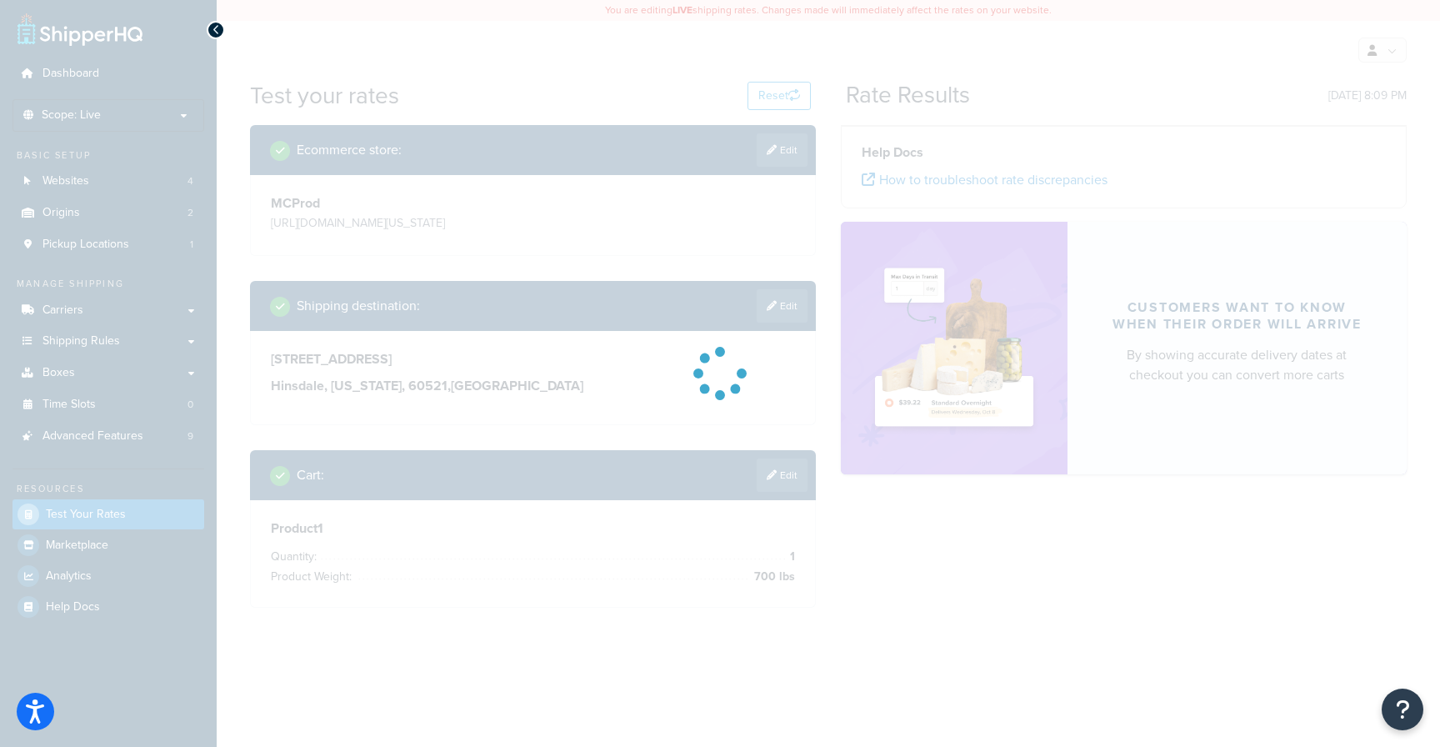
scroll to position [0, 0]
